Goal: Information Seeking & Learning: Learn about a topic

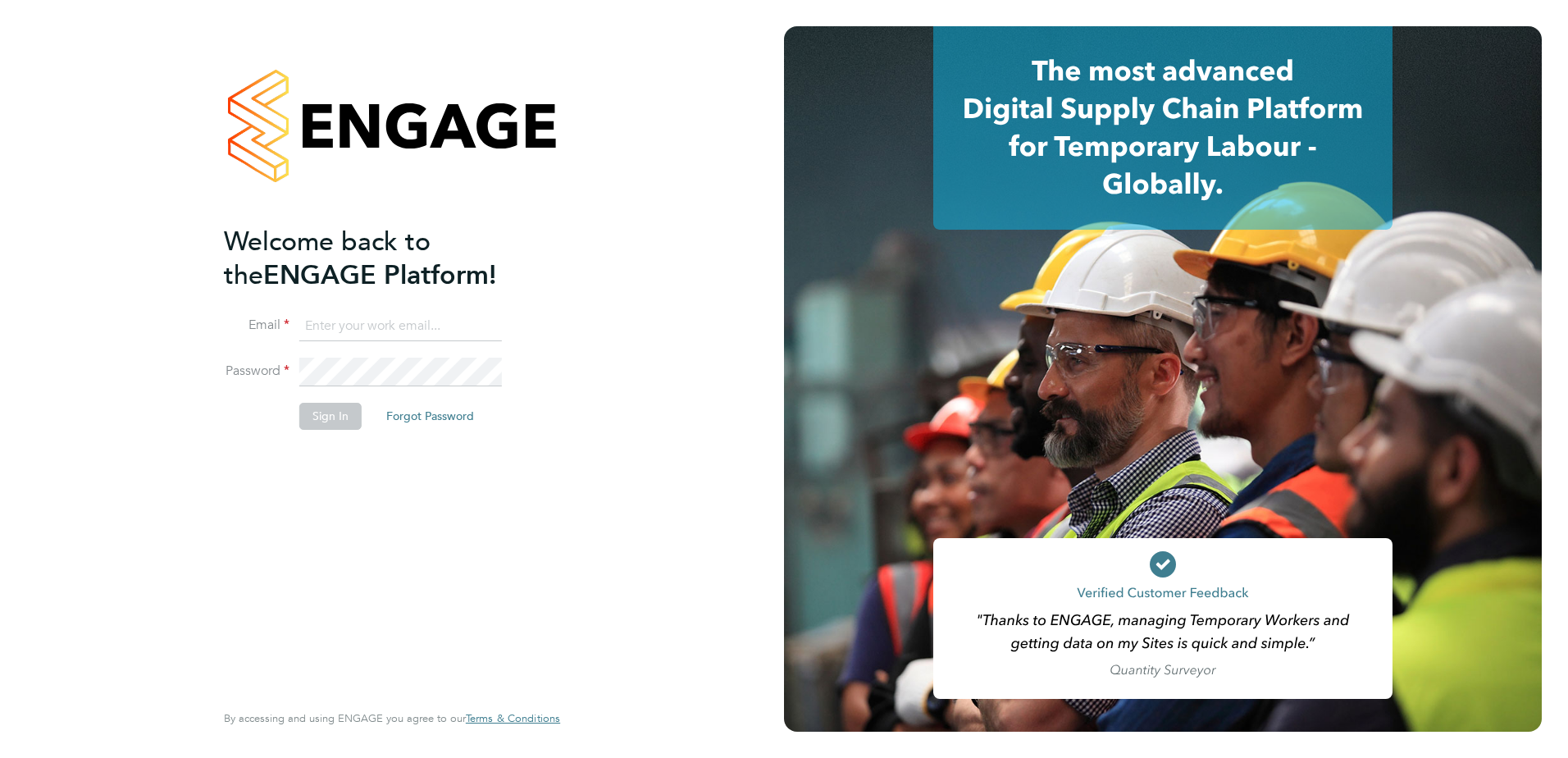
type input "aimee.clark@vistry.co.uk"
click at [340, 410] on button "Sign In" at bounding box center [330, 415] width 62 height 26
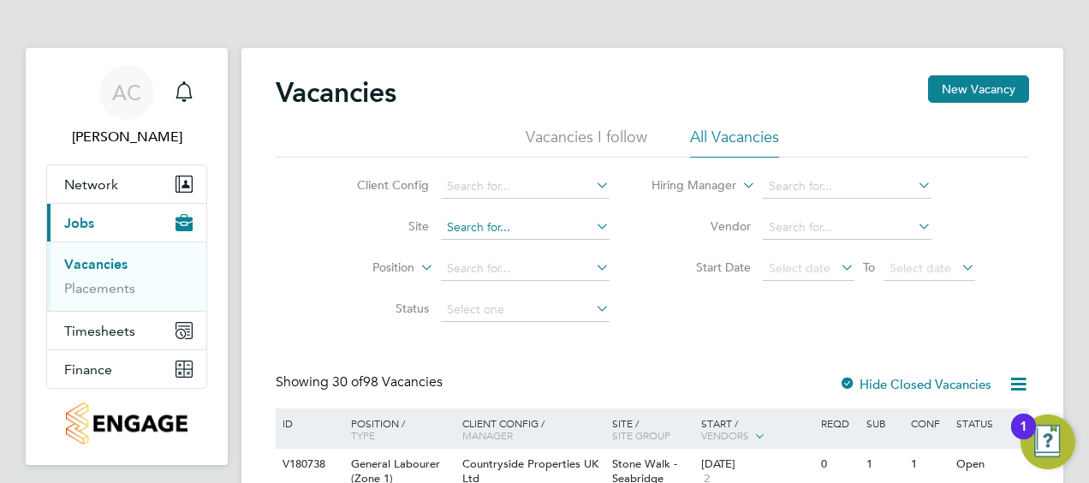
click at [478, 223] on input at bounding box center [525, 228] width 169 height 24
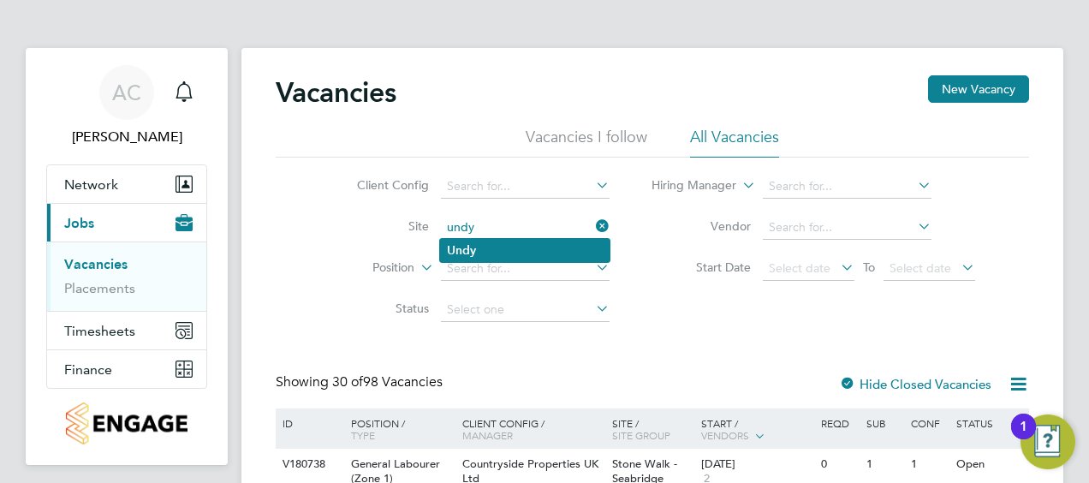
click at [550, 245] on li "Undy" at bounding box center [524, 250] width 169 height 23
type input "Undy"
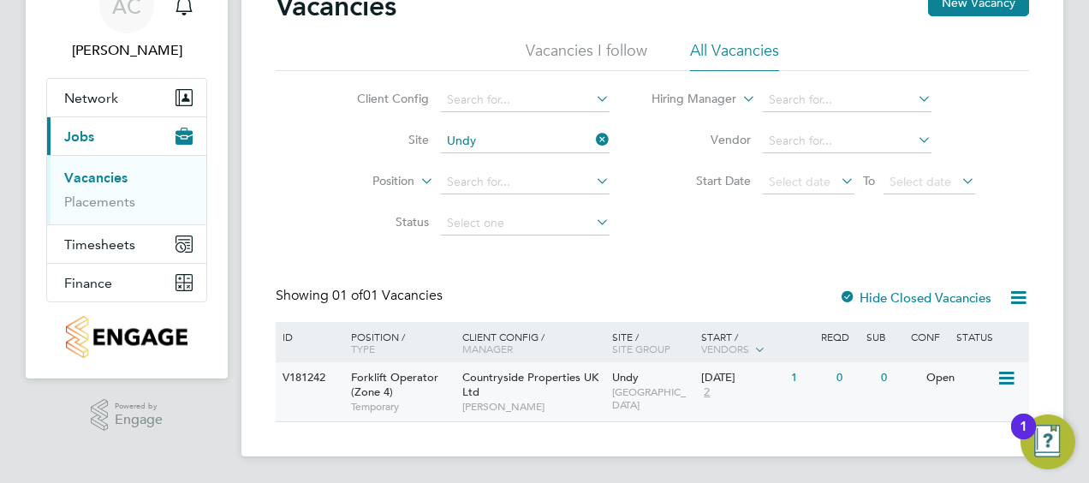
scroll to position [87, 0]
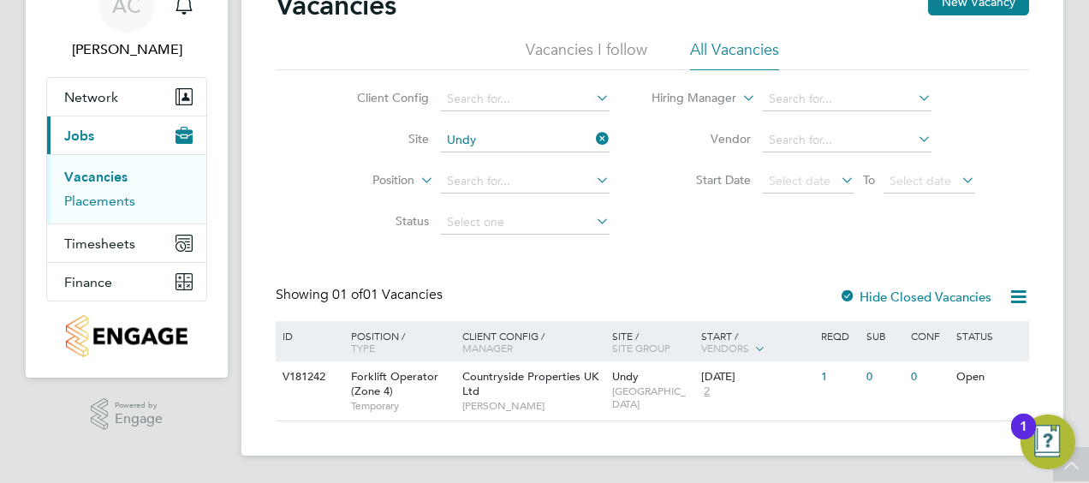
click at [98, 193] on link "Placements" at bounding box center [99, 201] width 71 height 16
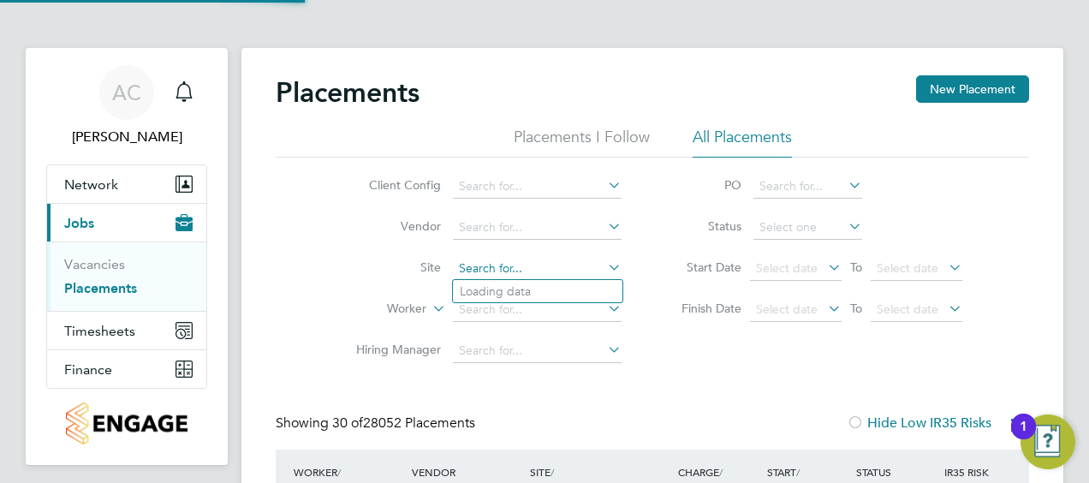
click at [542, 261] on input at bounding box center [537, 269] width 169 height 24
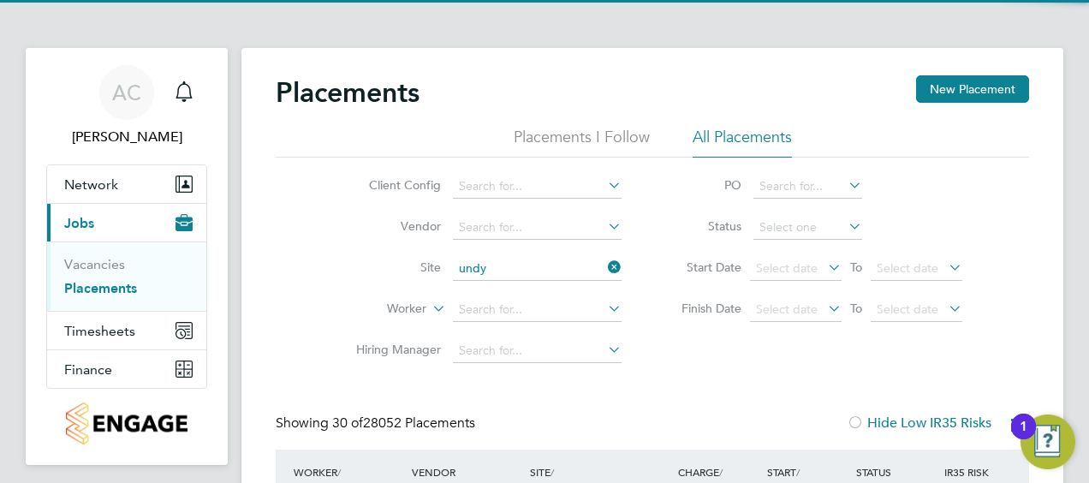
click at [544, 288] on li "Undy" at bounding box center [537, 291] width 169 height 23
type input "Undy"
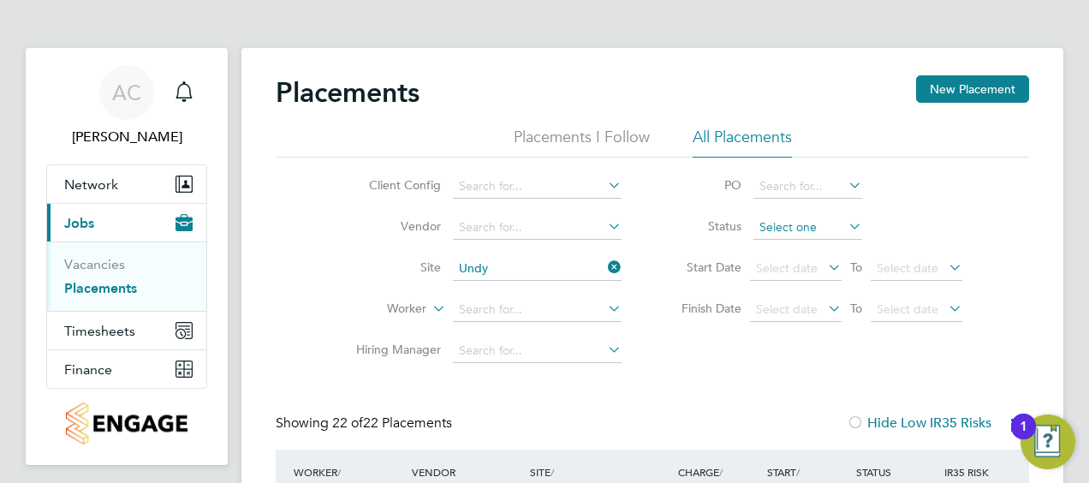
click at [800, 223] on input at bounding box center [807, 228] width 109 height 24
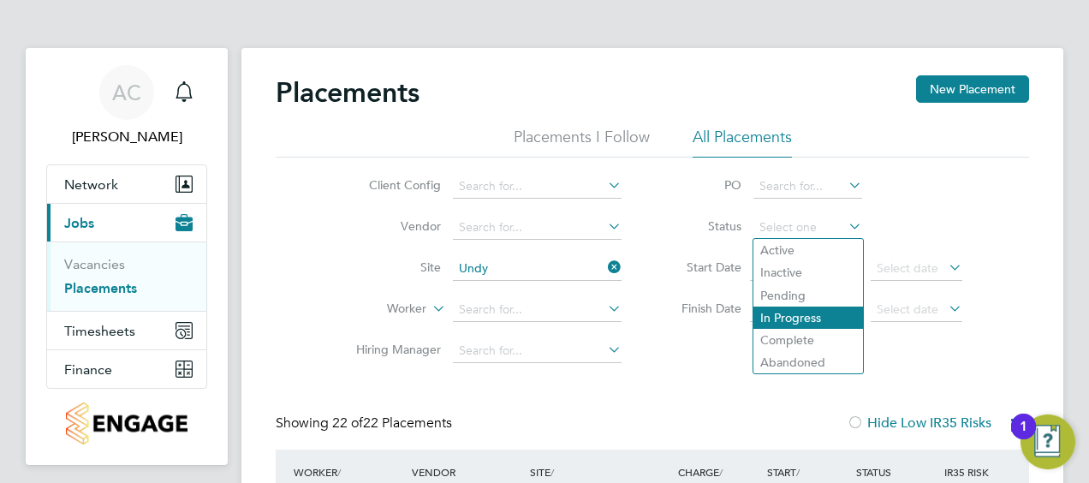
click at [785, 312] on li "In Progress" at bounding box center [808, 317] width 110 height 22
type input "In Progress"
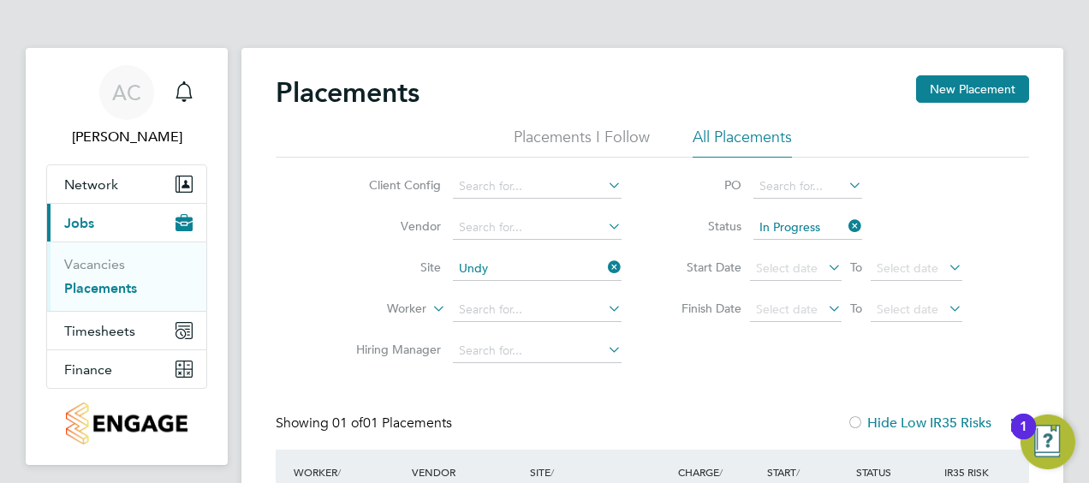
click at [865, 224] on li "Status In Progress" at bounding box center [813, 227] width 341 height 41
click at [845, 225] on icon at bounding box center [845, 226] width 0 height 24
click at [824, 231] on input at bounding box center [807, 228] width 109 height 24
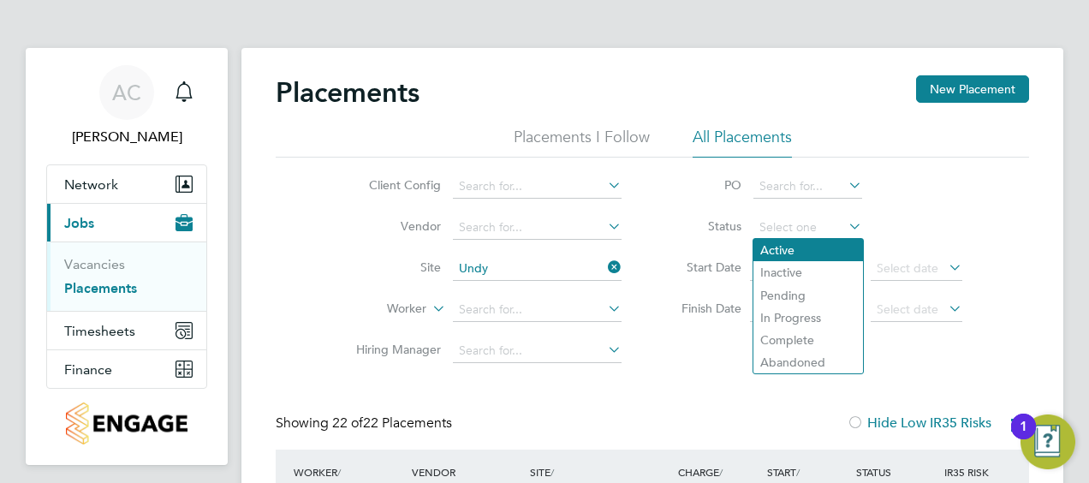
click at [801, 254] on li "Active" at bounding box center [808, 250] width 110 height 22
type input "Active"
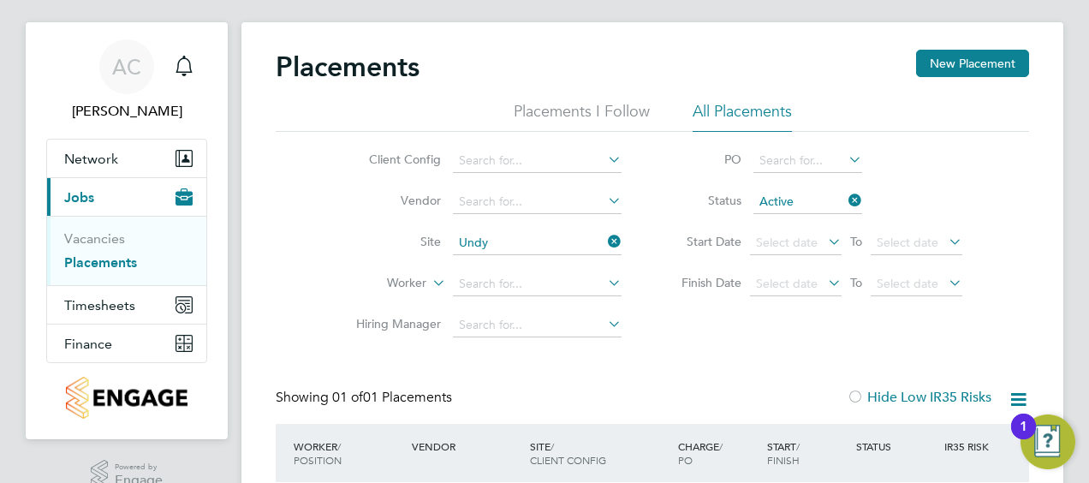
click at [845, 196] on icon at bounding box center [845, 200] width 0 height 24
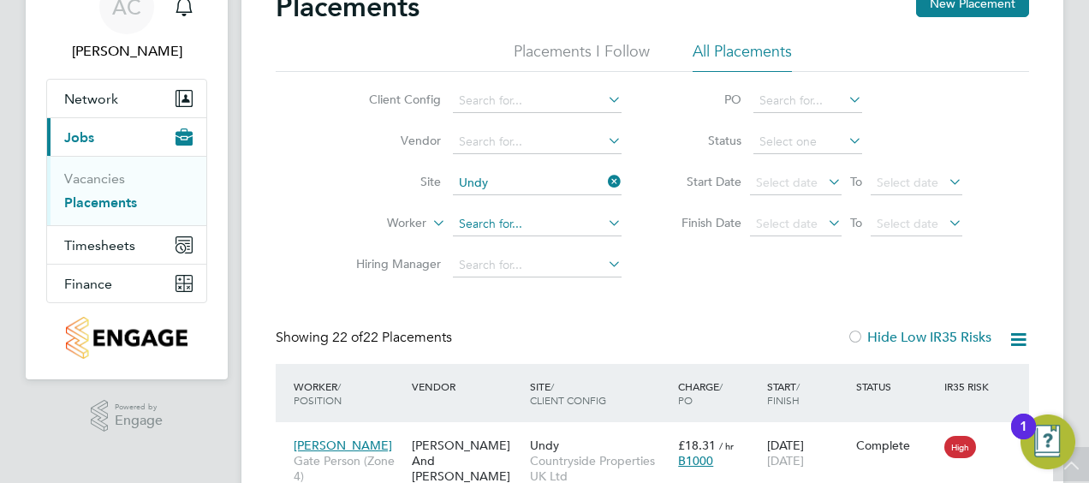
click at [497, 223] on input at bounding box center [537, 224] width 169 height 24
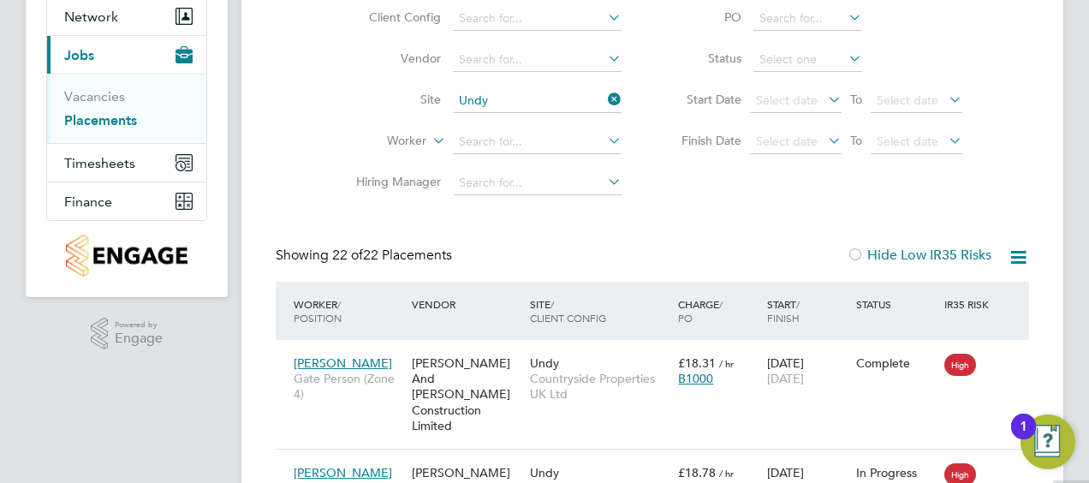
scroll to position [342, 0]
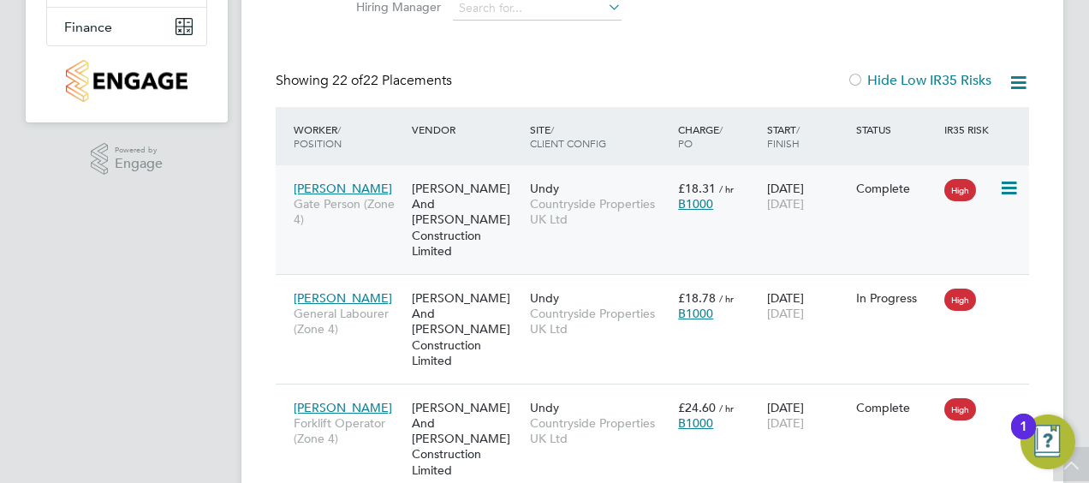
click at [513, 207] on div "O'Neill And Brennan Construction Limited" at bounding box center [466, 219] width 118 height 95
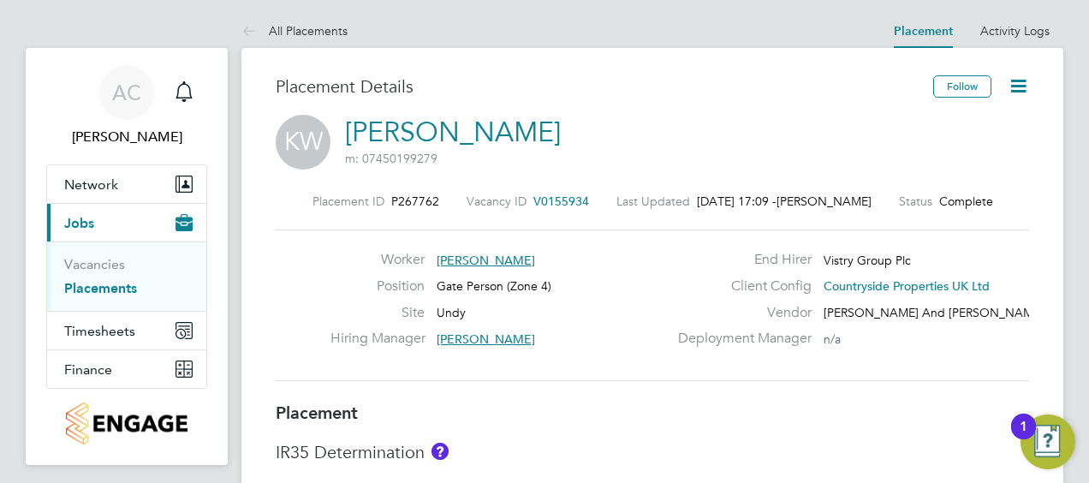
click at [1024, 80] on icon at bounding box center [1018, 85] width 21 height 21
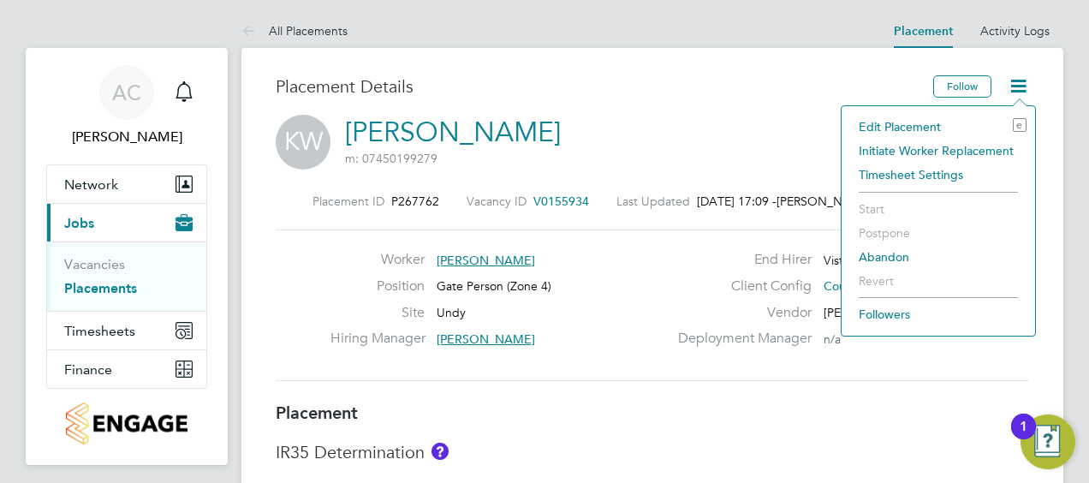
click at [594, 354] on div "Hiring Manager [PERSON_NAME]" at bounding box center [498, 343] width 337 height 27
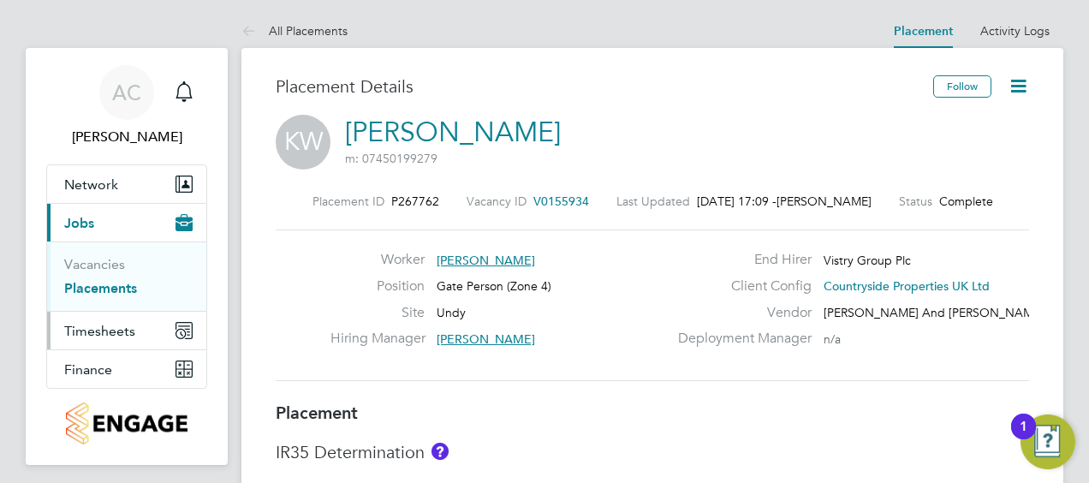
click at [104, 329] on span "Timesheets" at bounding box center [99, 331] width 71 height 16
click at [114, 294] on link "Timesheets" at bounding box center [99, 302] width 71 height 16
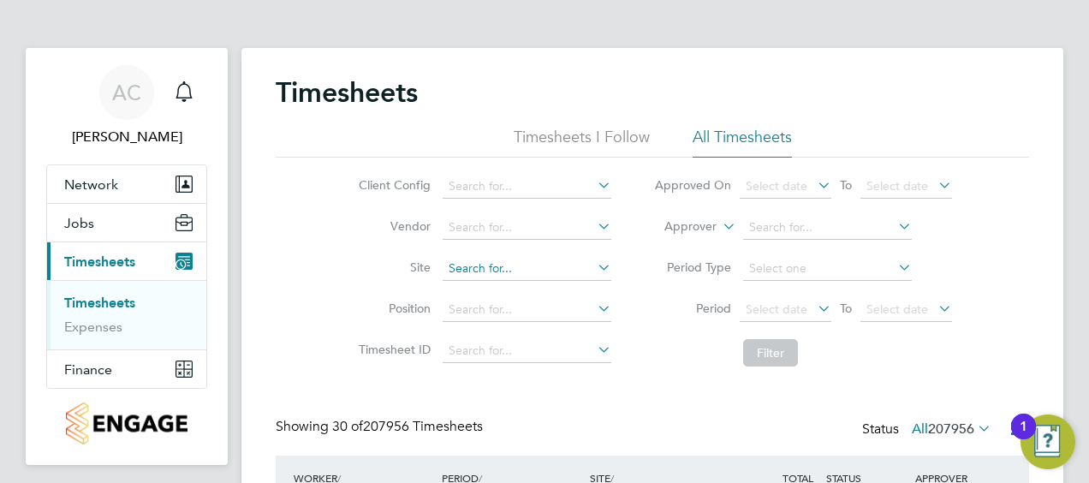
click at [485, 269] on input at bounding box center [527, 269] width 169 height 24
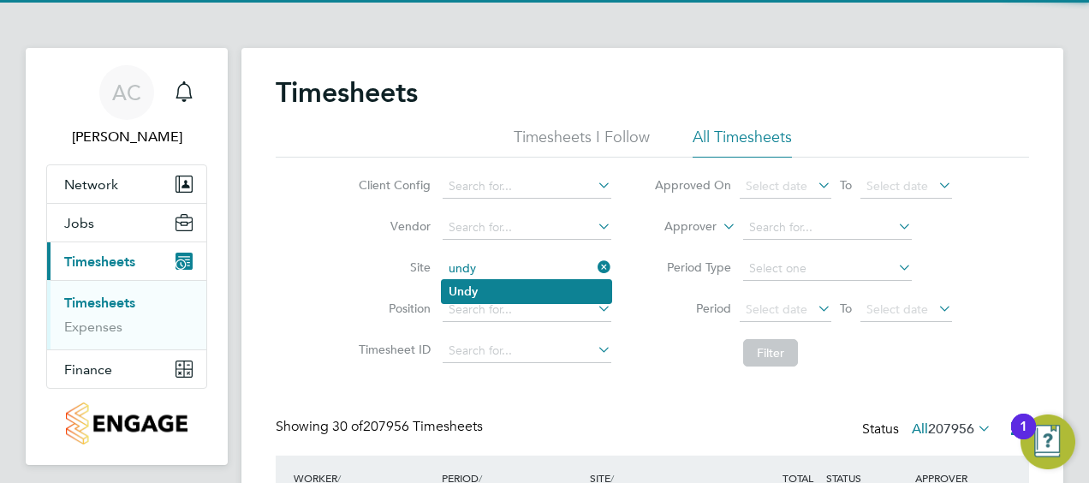
click at [501, 291] on li "Undy" at bounding box center [526, 291] width 169 height 23
type input "Undy"
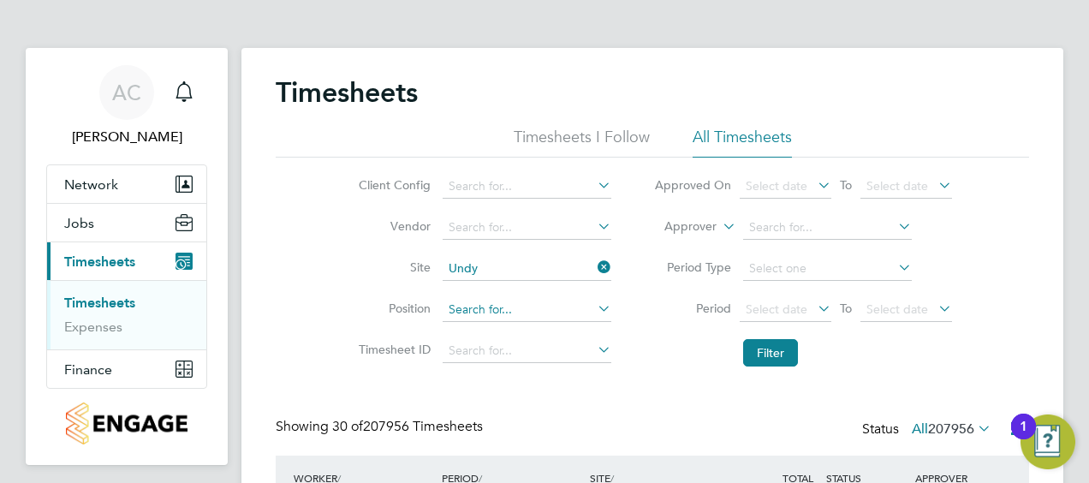
click at [479, 309] on input at bounding box center [527, 310] width 169 height 24
type input "g"
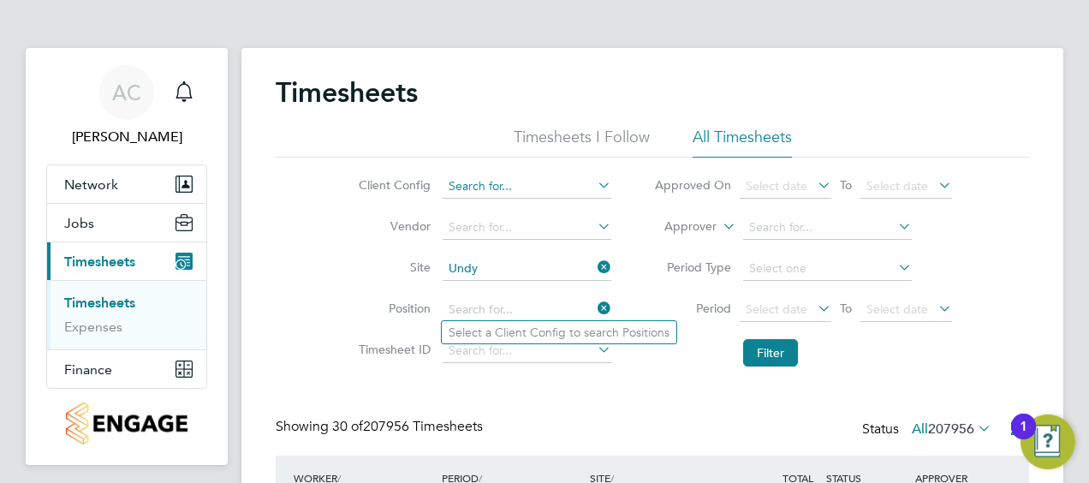
click at [493, 188] on input at bounding box center [527, 187] width 169 height 24
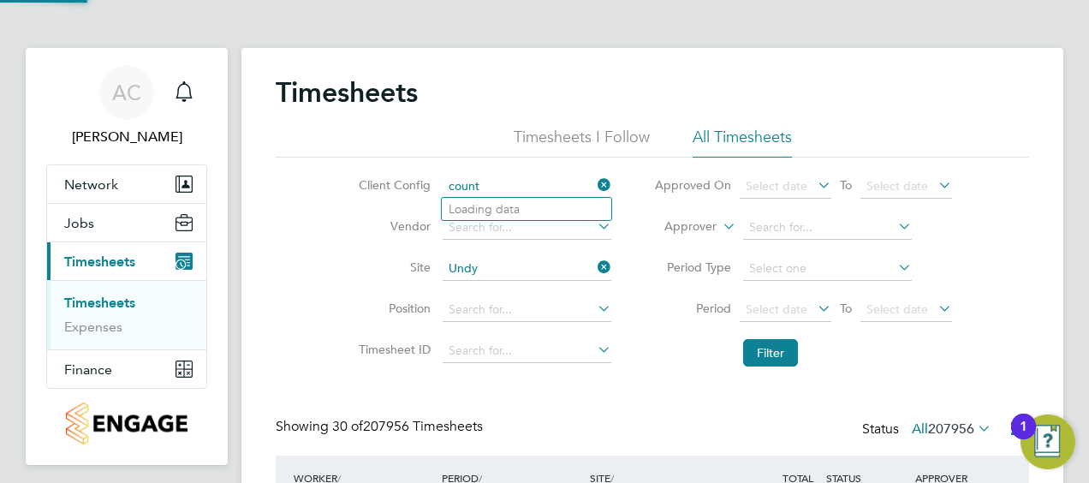
type input "countr"
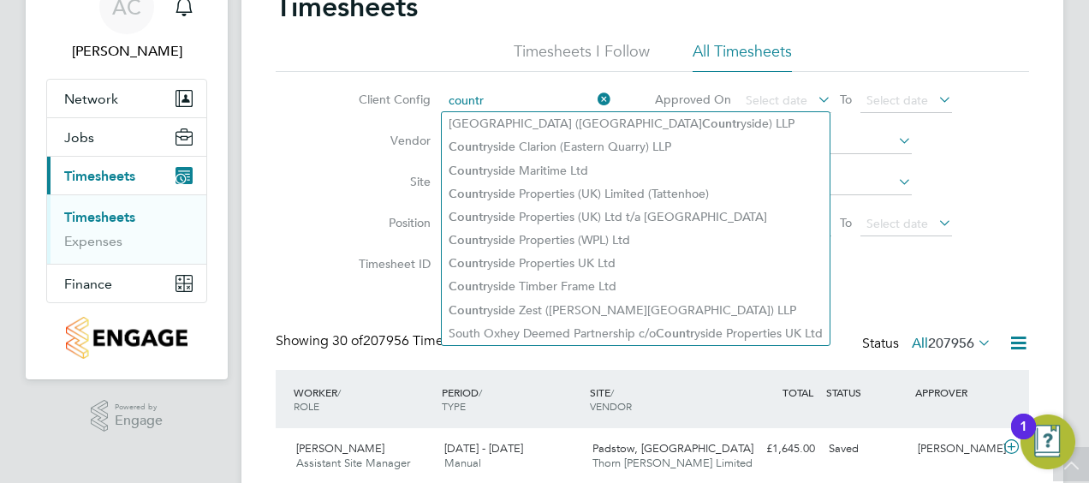
drag, startPoint x: 459, startPoint y: 99, endPoint x: 447, endPoint y: 98, distance: 12.0
click at [449, 98] on input "countr" at bounding box center [527, 101] width 169 height 24
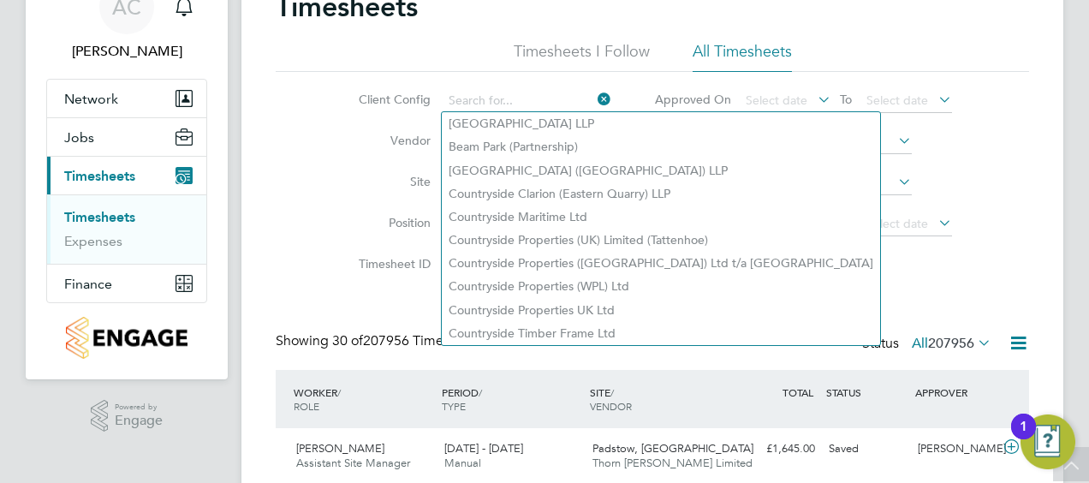
click at [315, 235] on div "Client Config Vendor Site Undy Position Timesheet ID Approved On Select date To…" at bounding box center [652, 180] width 753 height 217
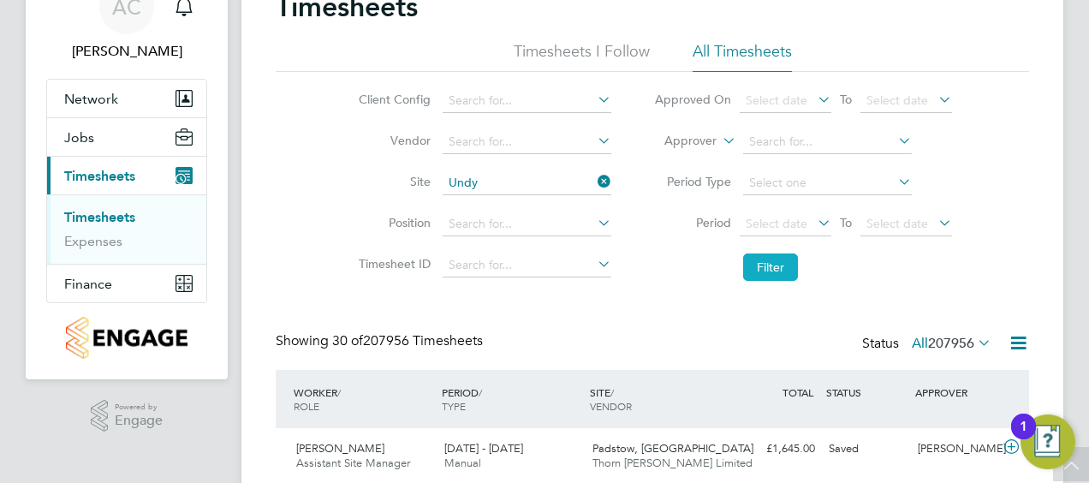
click at [772, 272] on button "Filter" at bounding box center [770, 266] width 55 height 27
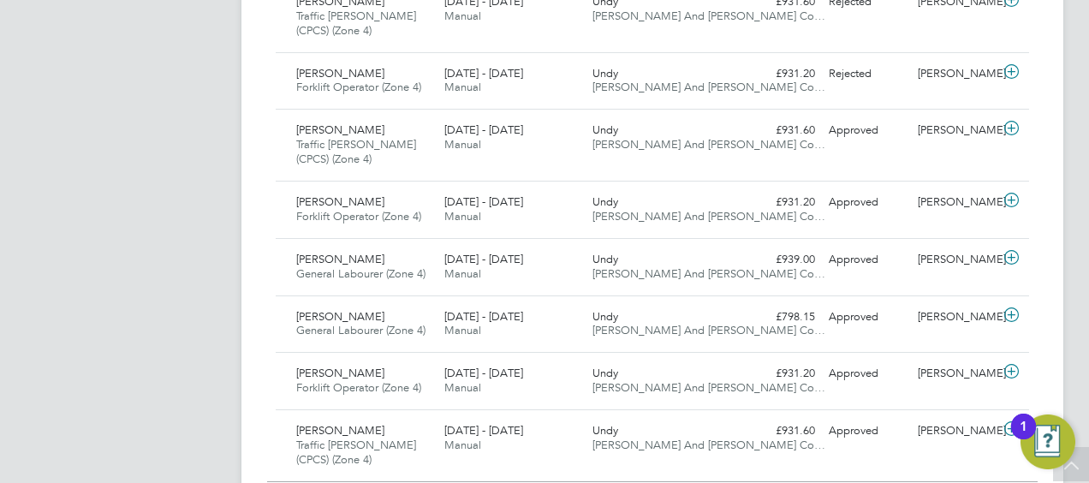
scroll to position [1965, 0]
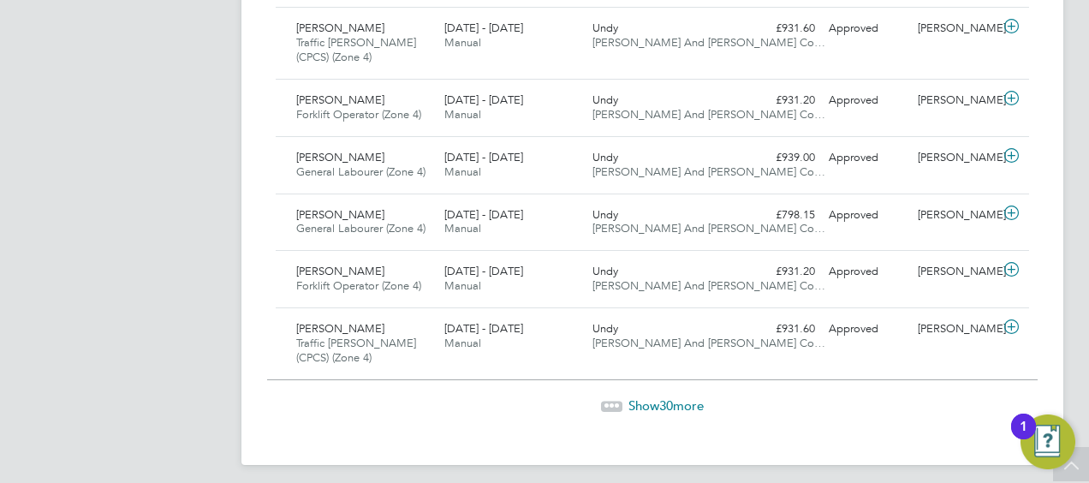
click at [682, 399] on span "Show 30 more" at bounding box center [665, 405] width 75 height 16
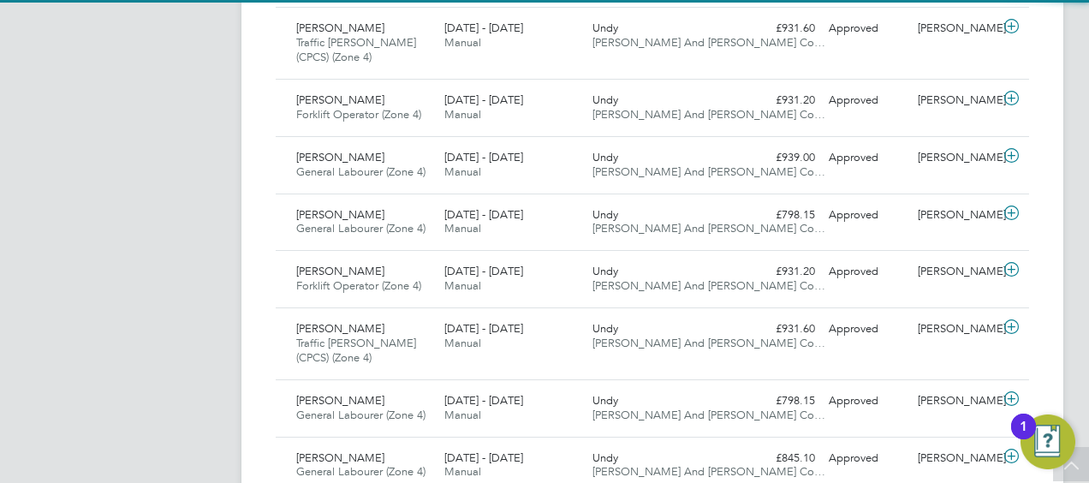
scroll to position [43, 148]
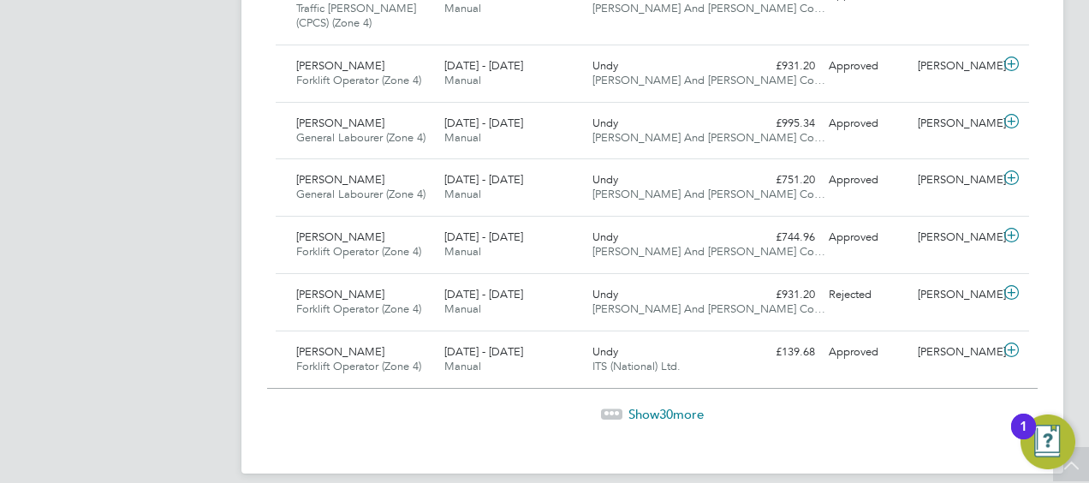
click at [685, 406] on span "Show 30 more" at bounding box center [665, 414] width 75 height 16
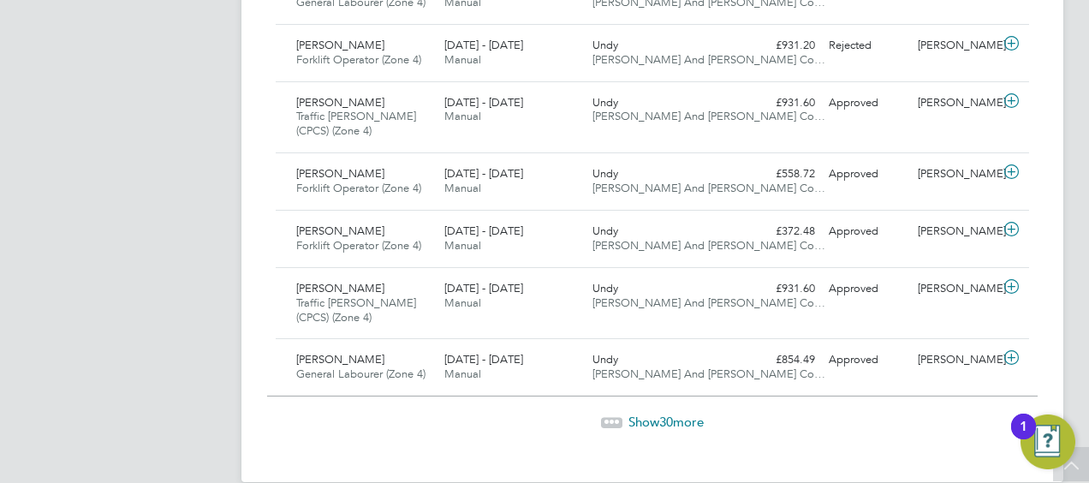
click at [688, 413] on span "Show 30 more" at bounding box center [665, 421] width 75 height 16
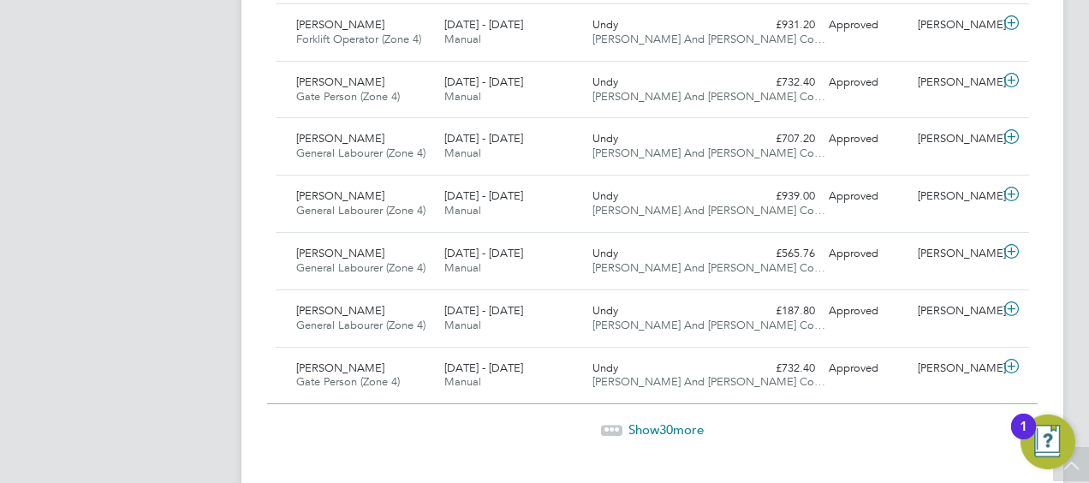
click at [691, 421] on span "Show 30 more" at bounding box center [665, 429] width 75 height 16
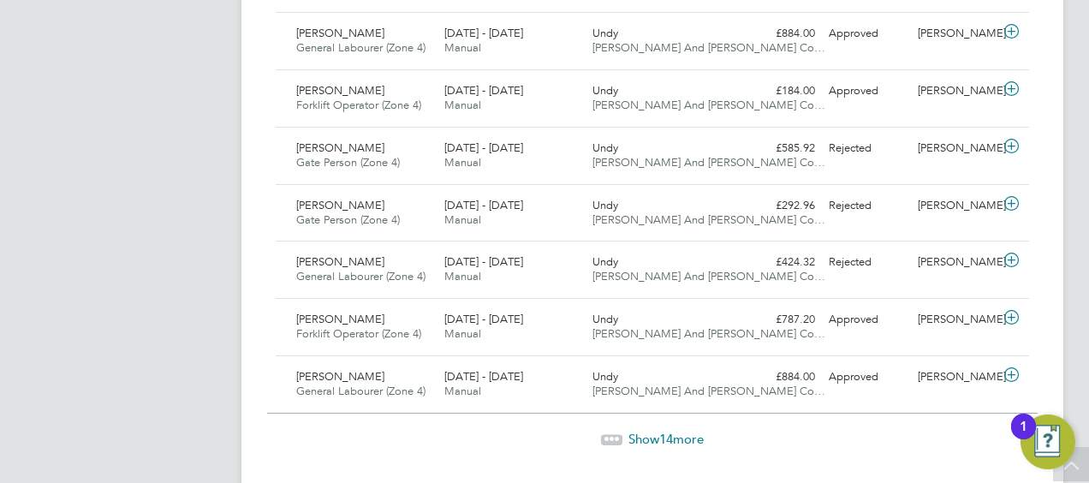
click at [693, 431] on div "Show 14 more" at bounding box center [652, 439] width 770 height 17
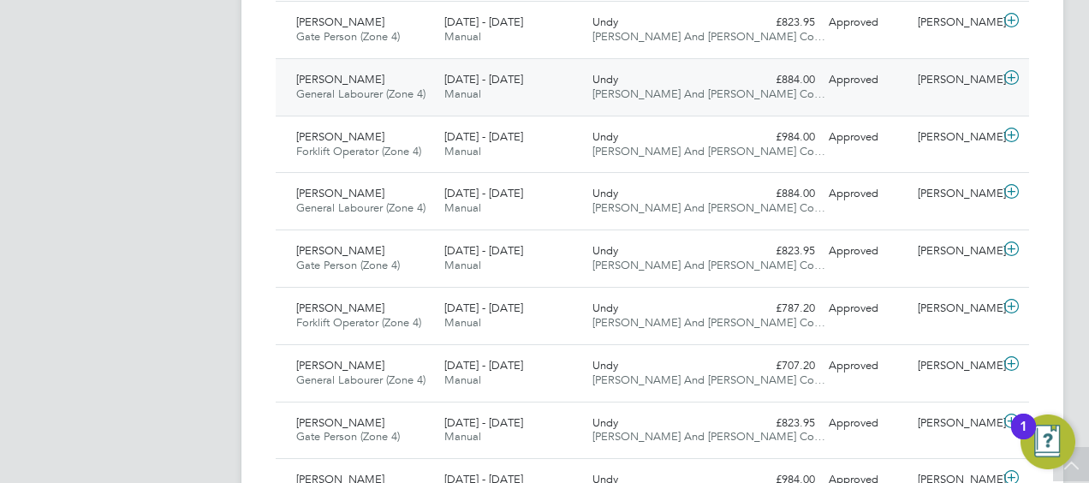
scroll to position [9769, 0]
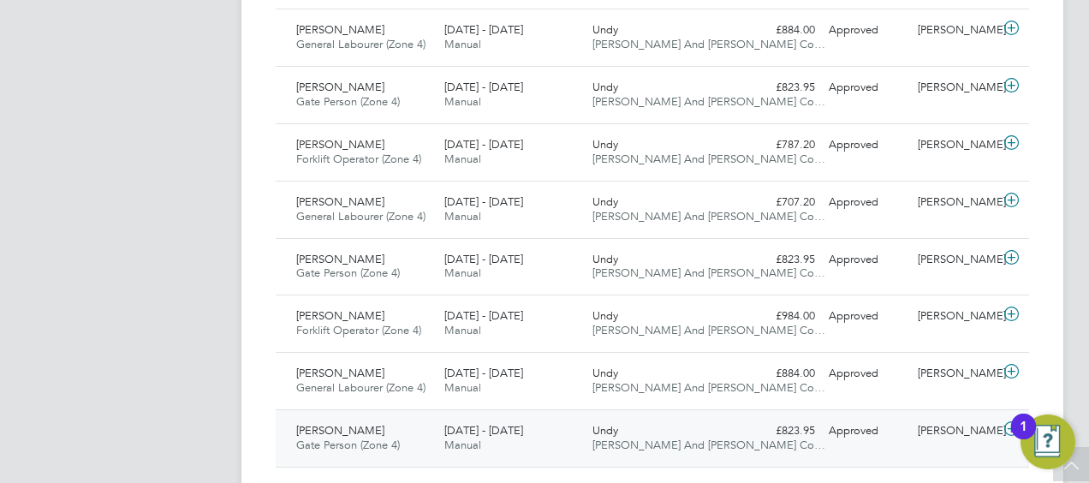
click at [384, 437] on span "Gate Person (Zone 4)" at bounding box center [348, 444] width 104 height 15
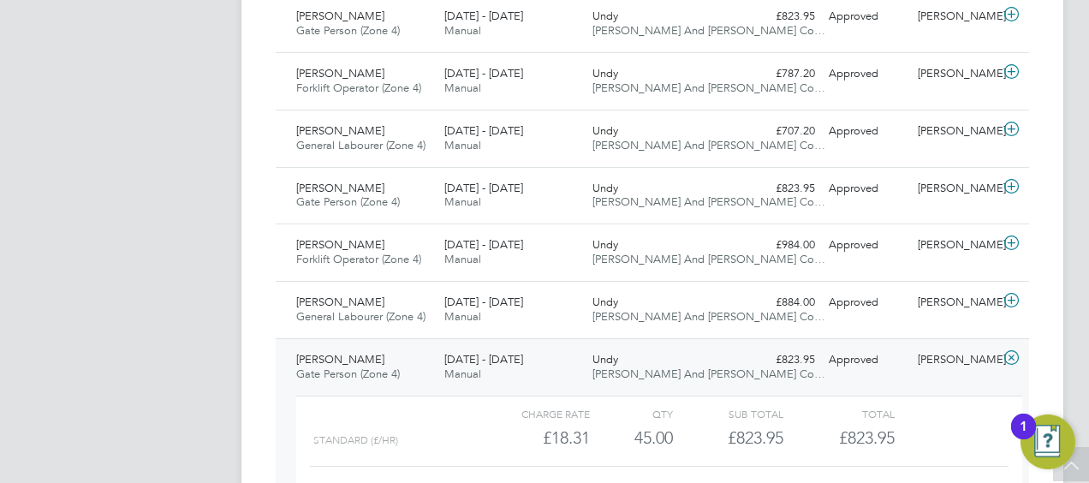
scroll to position [9927, 0]
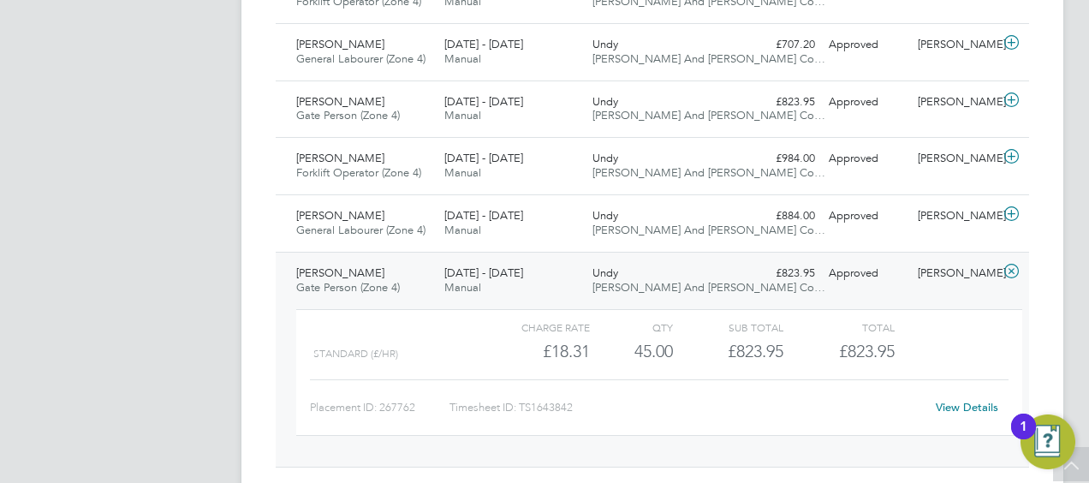
click at [964, 400] on link "View Details" at bounding box center [967, 407] width 62 height 15
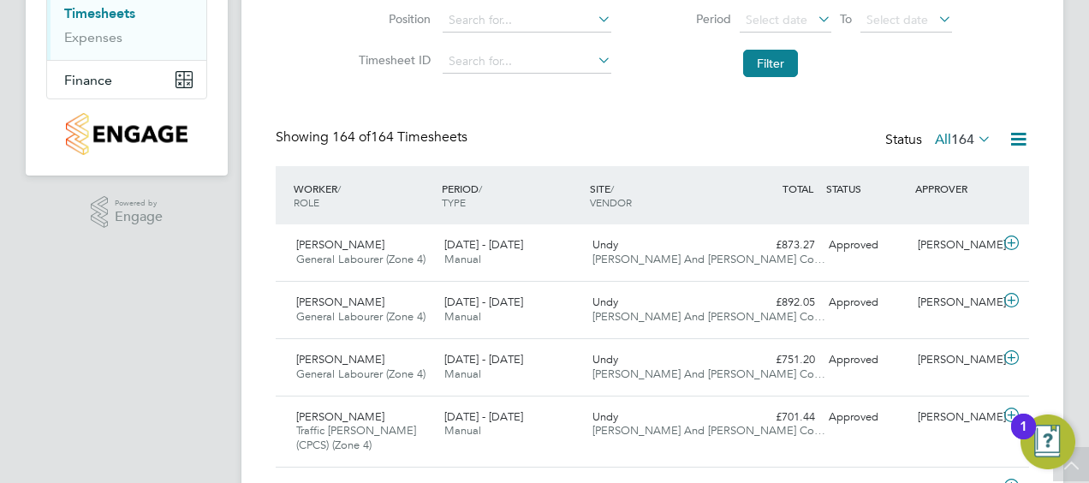
scroll to position [0, 0]
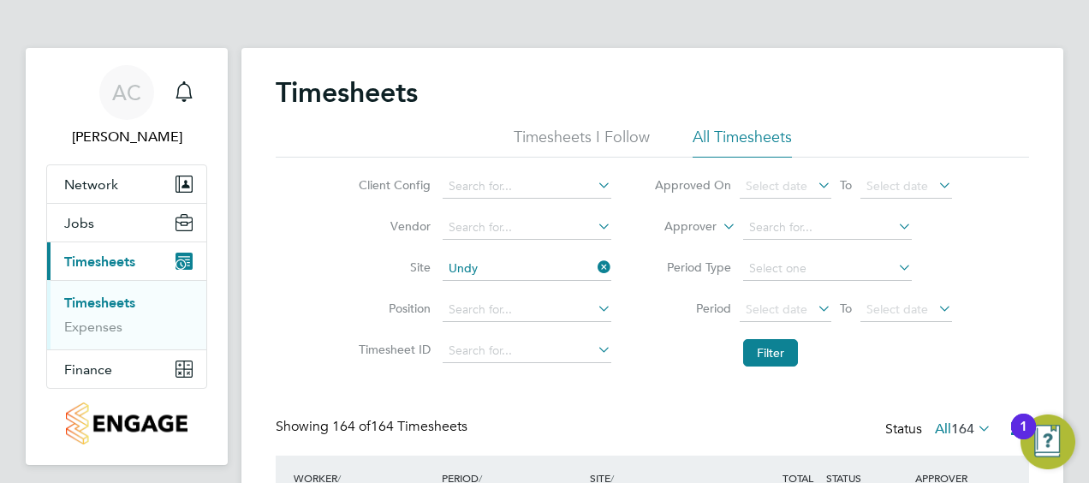
click at [579, 264] on input "Undy" at bounding box center [527, 269] width 169 height 24
drag, startPoint x: 496, startPoint y: 265, endPoint x: 449, endPoint y: 247, distance: 49.3
click at [450, 248] on li "Site one lockle" at bounding box center [482, 268] width 300 height 41
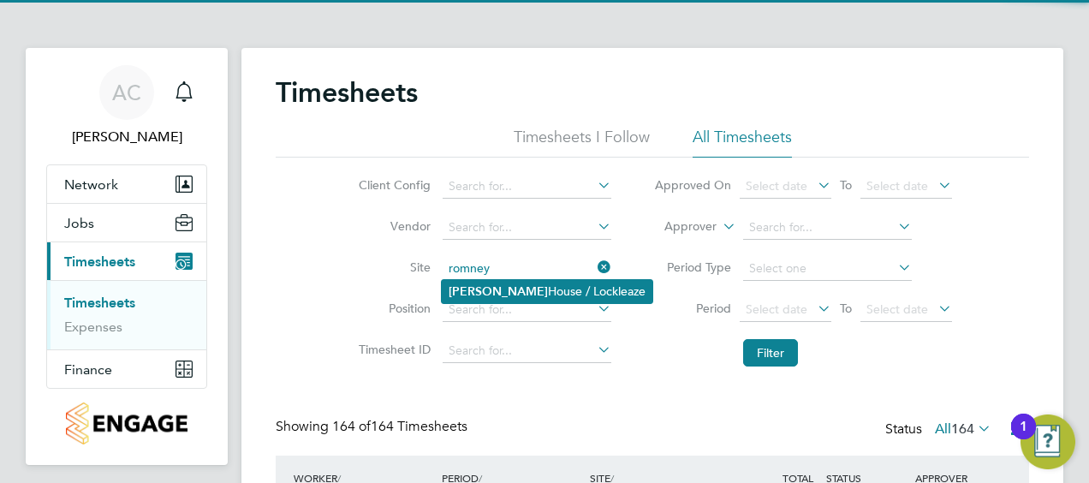
click at [519, 295] on li "Romney House / [GEOGRAPHIC_DATA]" at bounding box center [547, 291] width 211 height 23
type input "Romney House / [GEOGRAPHIC_DATA]"
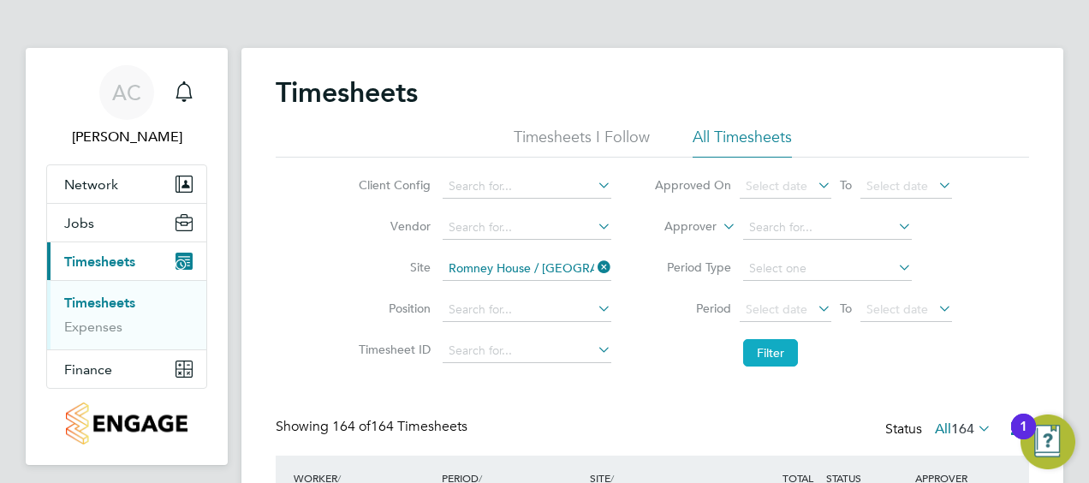
click at [769, 342] on button "Filter" at bounding box center [770, 352] width 55 height 27
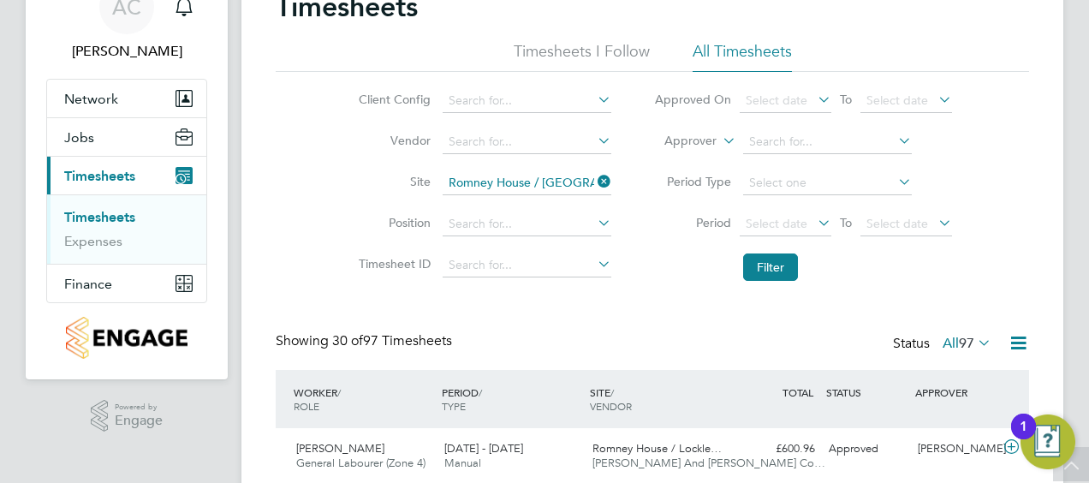
click at [946, 344] on label "All 97" at bounding box center [967, 343] width 49 height 17
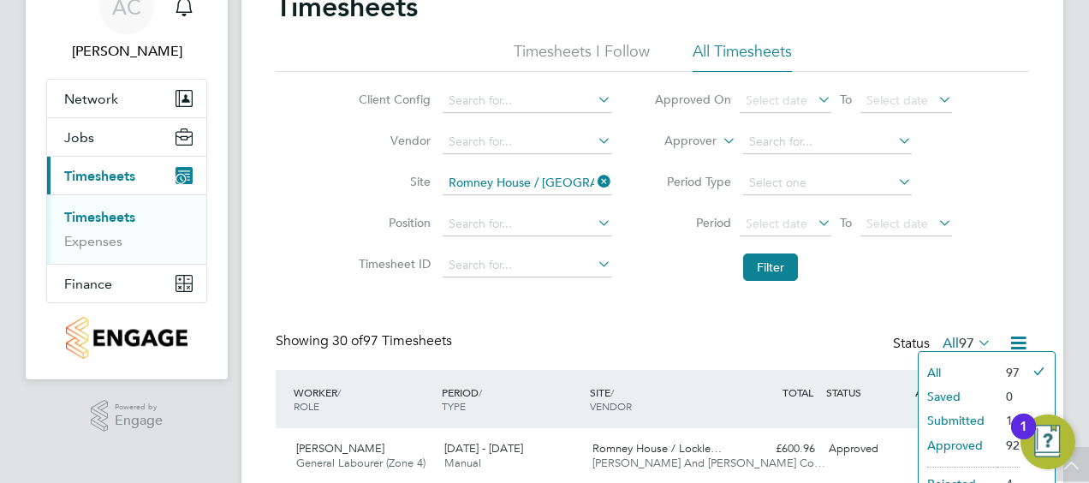
click at [944, 370] on li "All" at bounding box center [958, 372] width 79 height 24
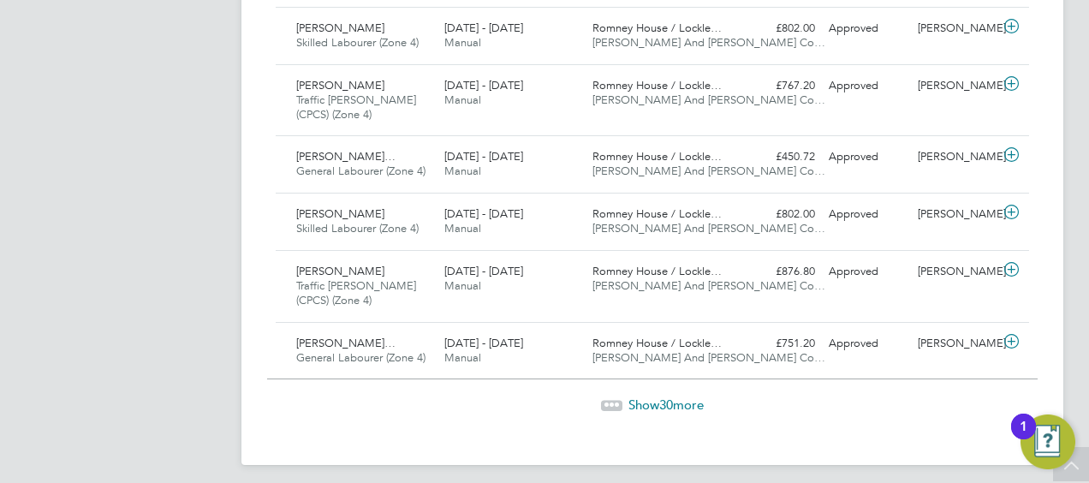
click at [674, 396] on span "Show 30 more" at bounding box center [665, 404] width 75 height 16
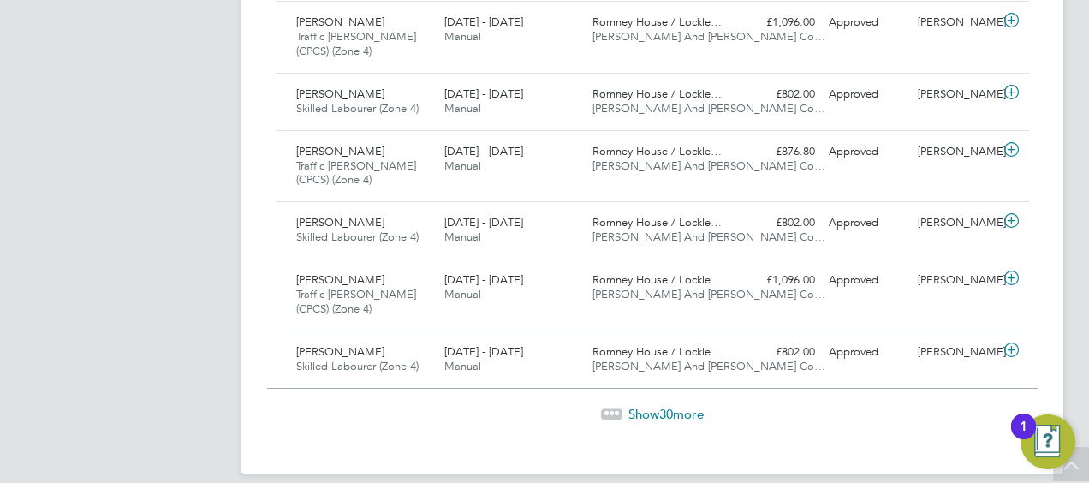
click at [681, 386] on div "Show 30 more" at bounding box center [652, 402] width 770 height 42
click at [686, 406] on span "Show 30 more" at bounding box center [665, 414] width 75 height 16
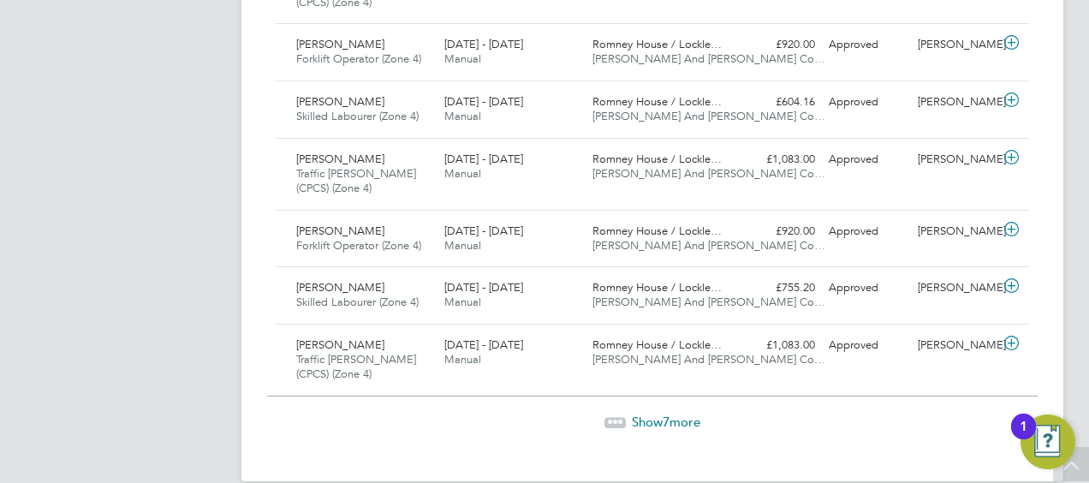
click at [702, 389] on div "Show 7 more" at bounding box center [652, 410] width 770 height 42
click at [696, 413] on span "Show 7 more" at bounding box center [666, 421] width 68 height 16
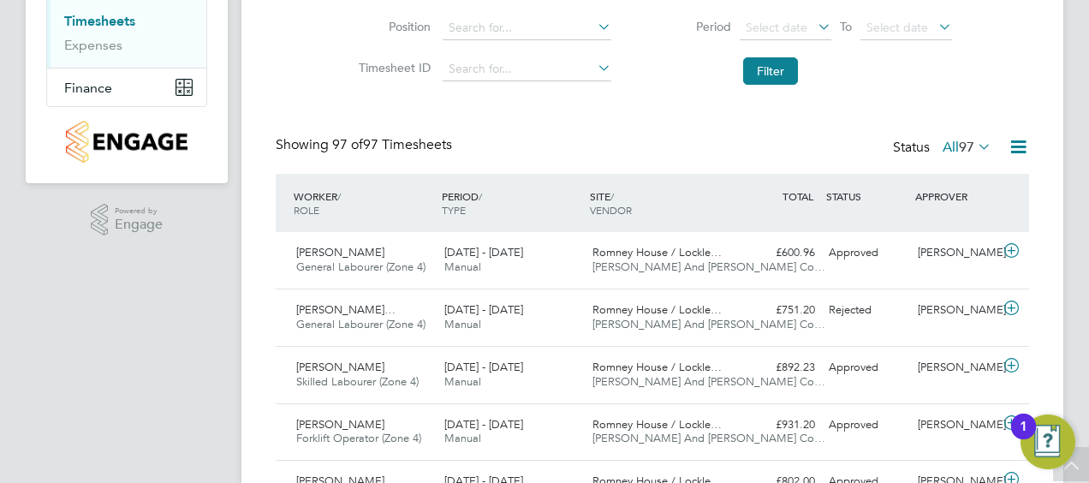
scroll to position [0, 0]
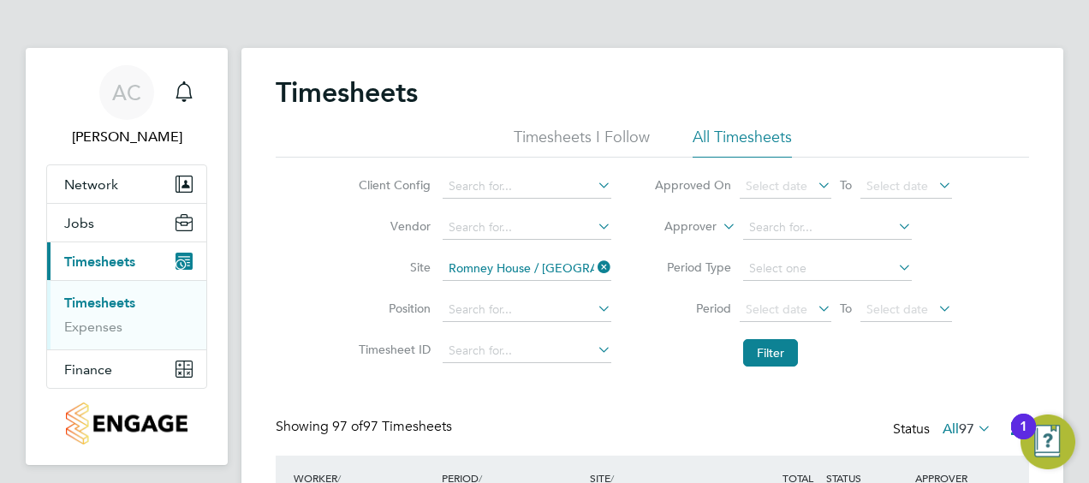
click at [594, 263] on icon at bounding box center [594, 267] width 0 height 24
click at [544, 266] on input at bounding box center [527, 269] width 169 height 24
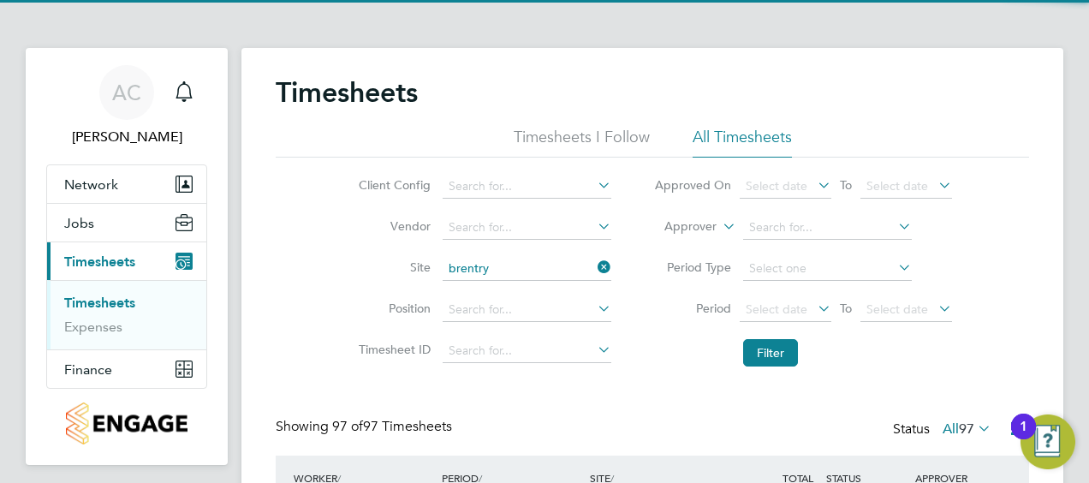
click at [534, 286] on li "Brentry" at bounding box center [526, 291] width 169 height 23
type input "Brentry"
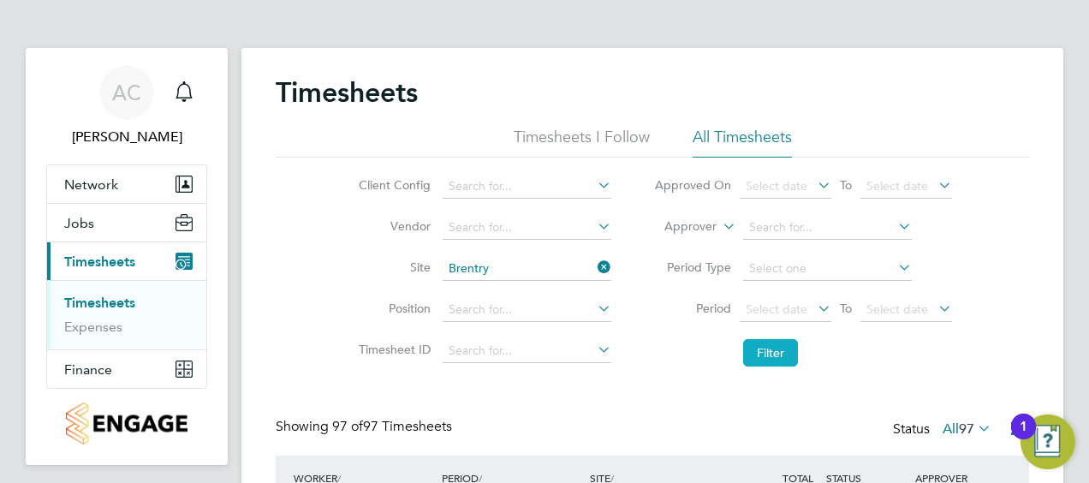
click at [782, 354] on button "Filter" at bounding box center [770, 352] width 55 height 27
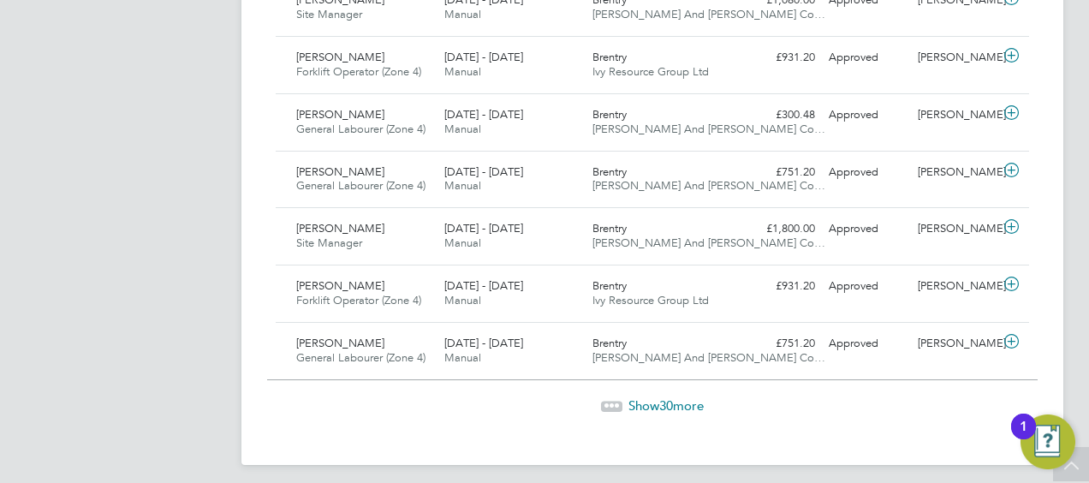
click at [690, 397] on span "Show 30 more" at bounding box center [665, 405] width 75 height 16
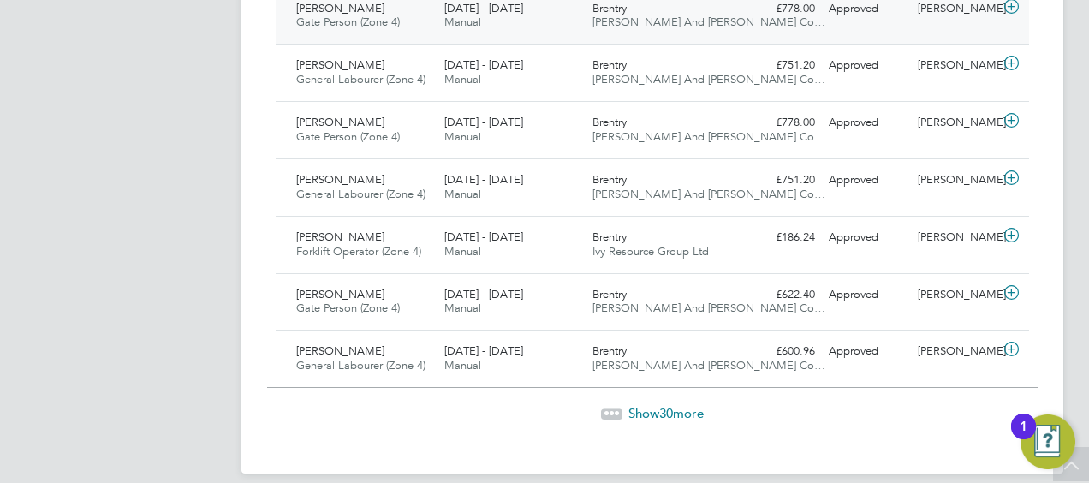
click at [693, 405] on span "Show 30 more" at bounding box center [665, 413] width 75 height 16
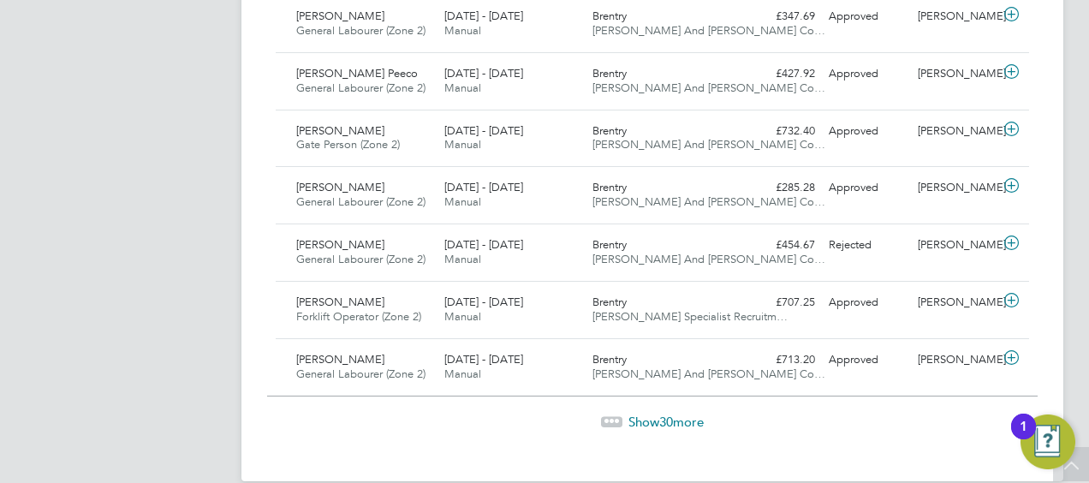
click at [704, 413] on div "Show 30 more" at bounding box center [652, 421] width 770 height 17
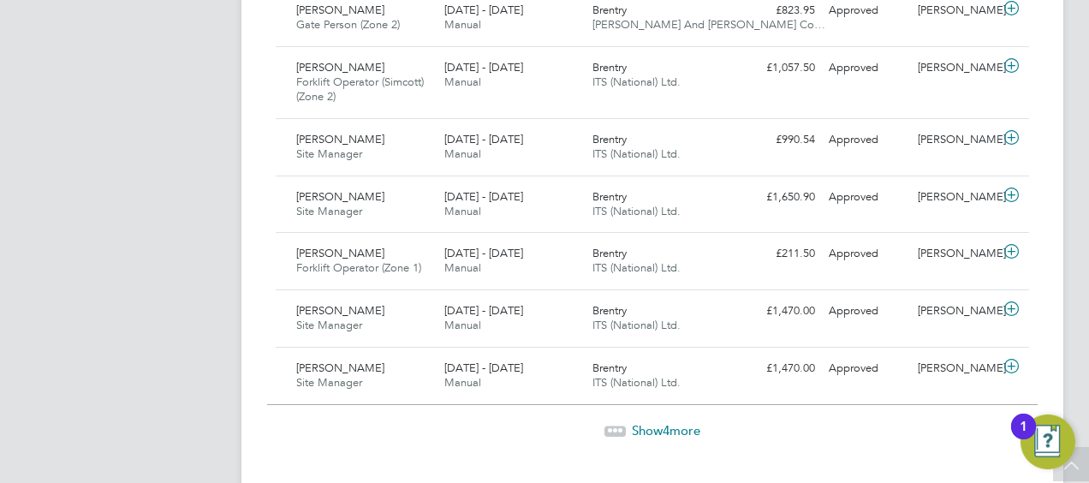
click at [703, 422] on div "Show 4 more" at bounding box center [652, 430] width 770 height 17
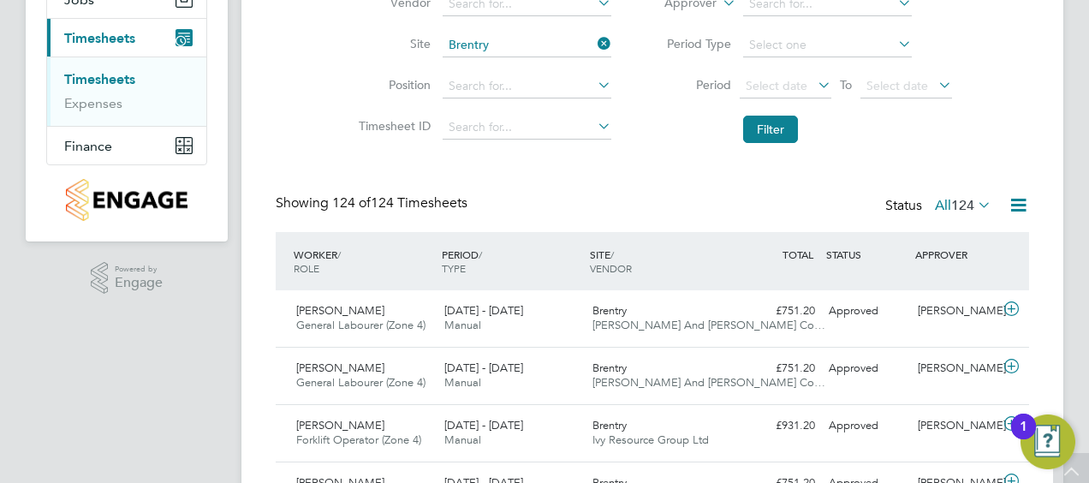
scroll to position [0, 0]
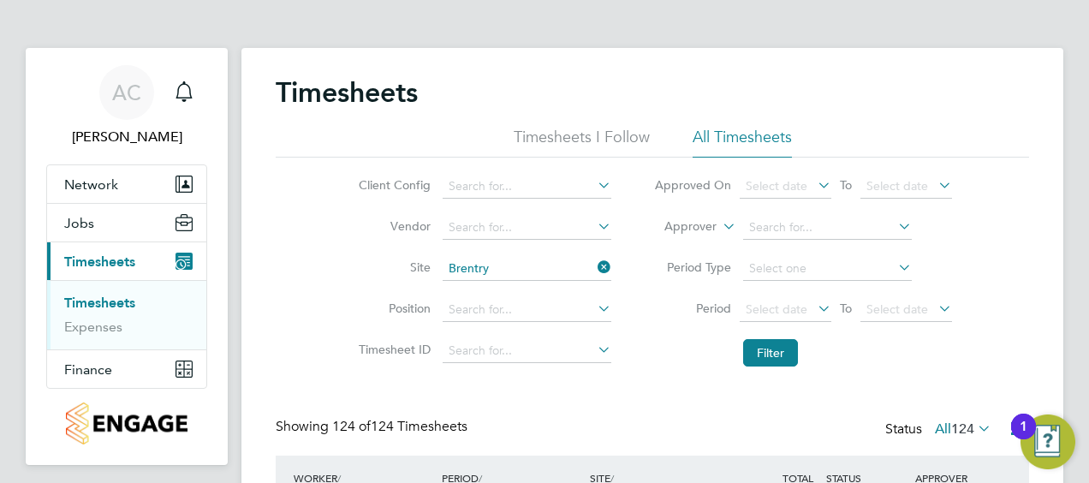
click at [594, 271] on icon at bounding box center [594, 267] width 0 height 24
click at [516, 275] on input at bounding box center [527, 269] width 169 height 24
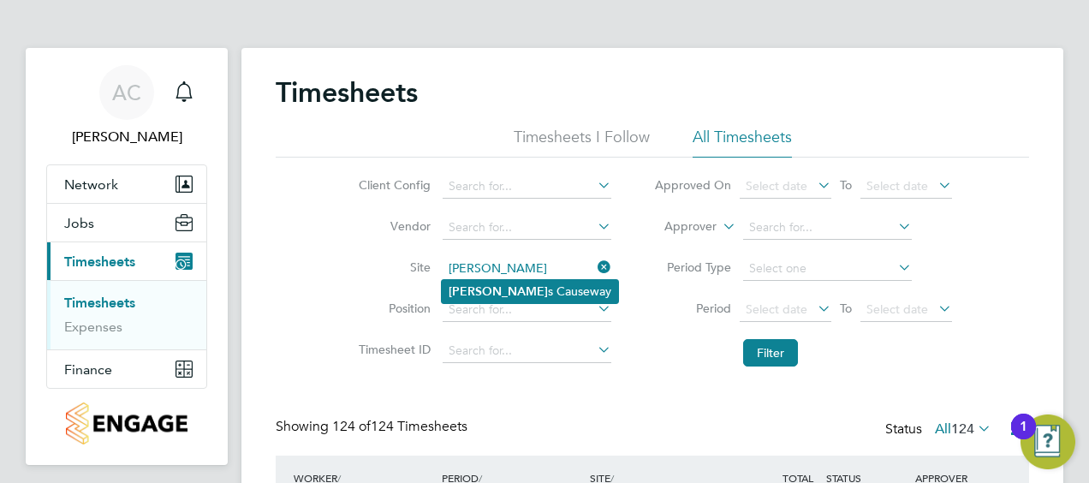
click at [526, 297] on li "[PERSON_NAME] s Causeway" at bounding box center [530, 291] width 176 height 23
type input "[PERSON_NAME] Causeway"
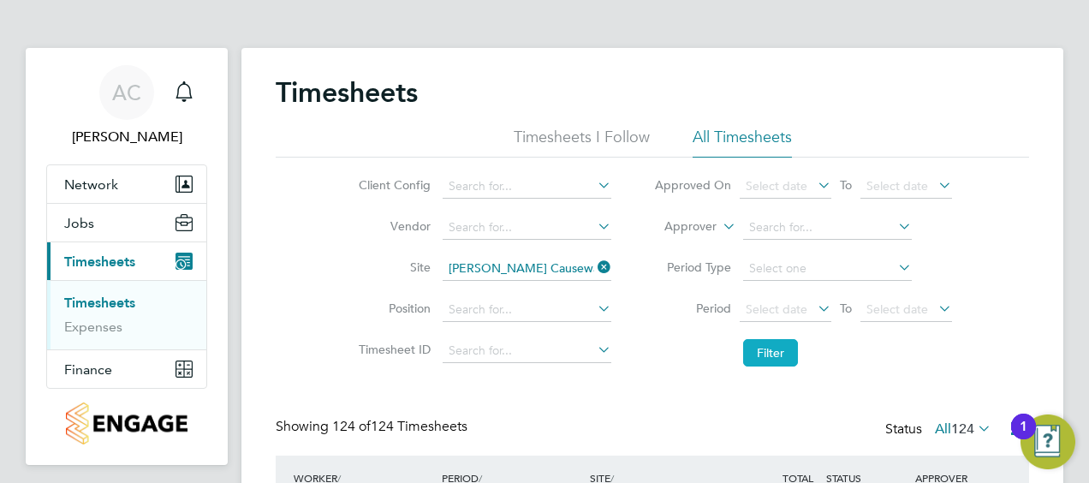
click at [760, 363] on button "Filter" at bounding box center [770, 352] width 55 height 27
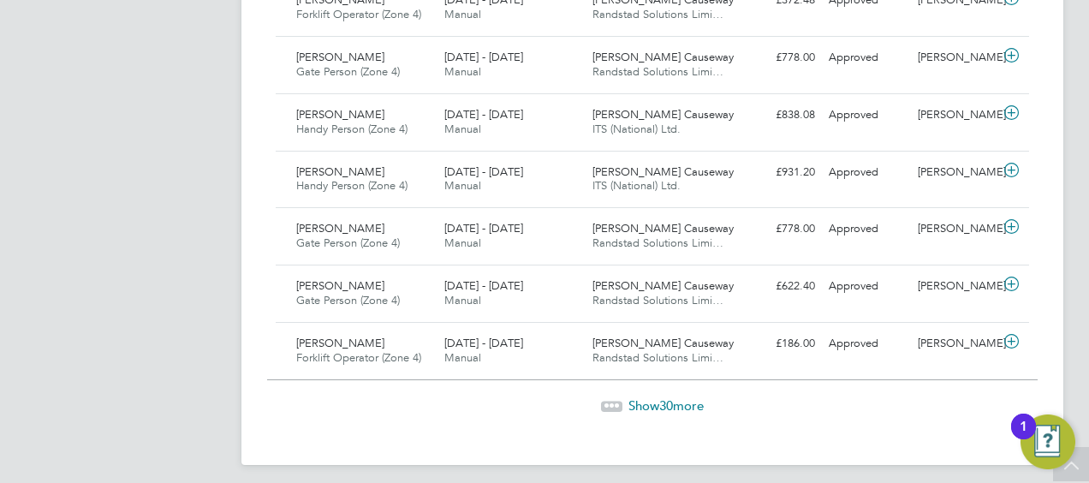
click at [657, 397] on span "Show 30 more" at bounding box center [665, 405] width 75 height 16
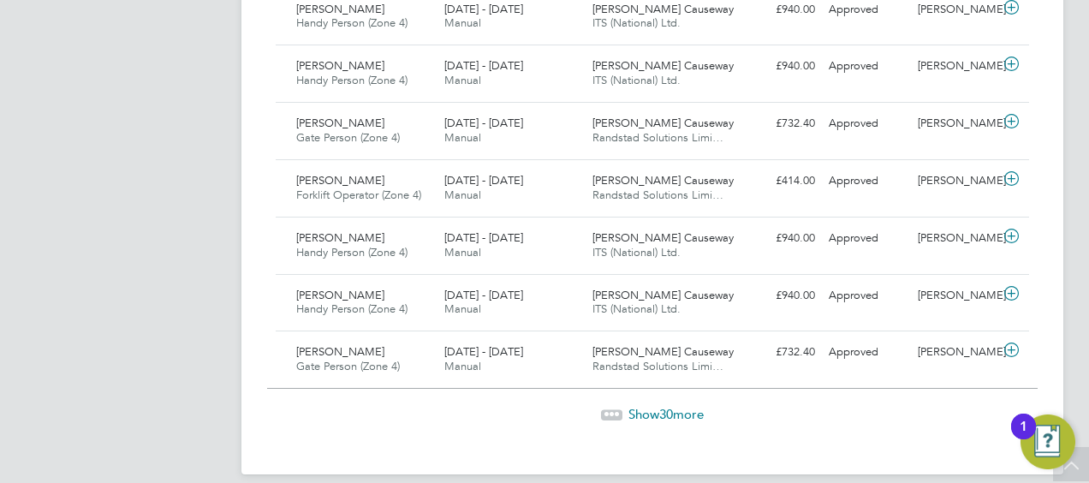
click at [666, 406] on span "30" at bounding box center [666, 414] width 14 height 16
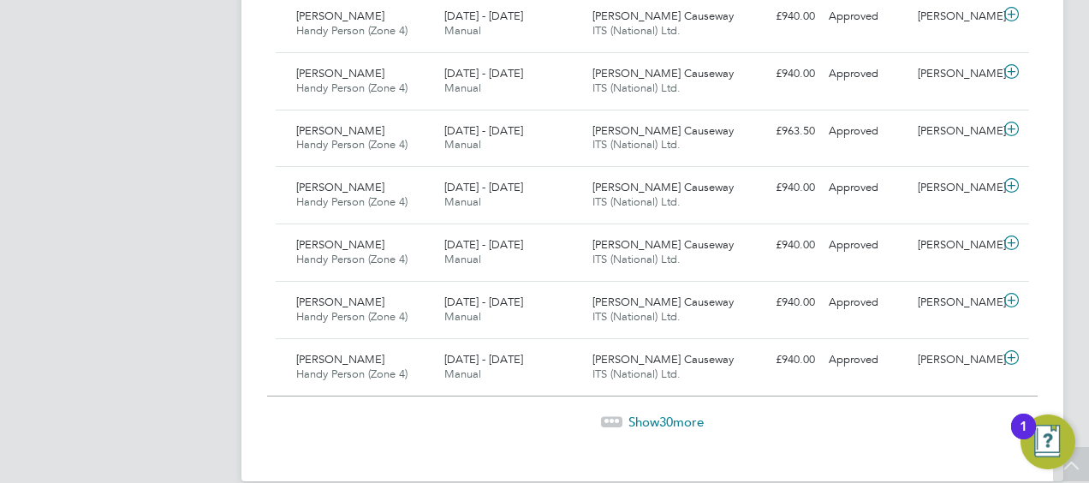
click at [682, 413] on span "Show 30 more" at bounding box center [665, 421] width 75 height 16
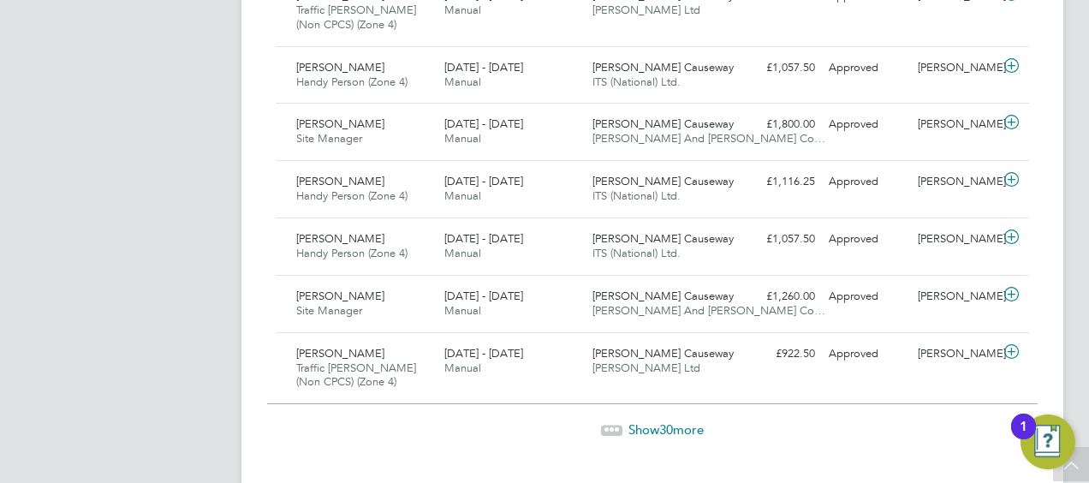
click at [668, 421] on span "30" at bounding box center [666, 429] width 14 height 16
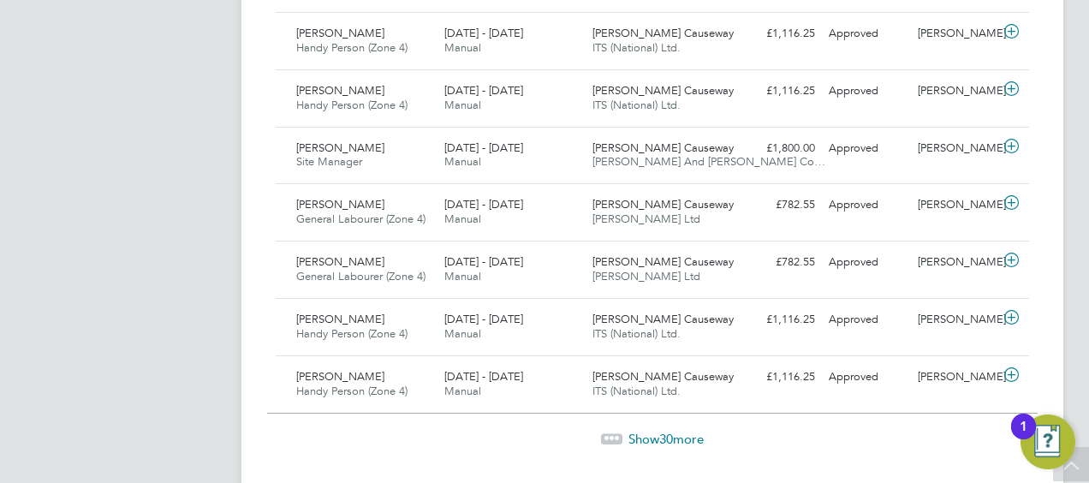
click at [661, 431] on span "30" at bounding box center [666, 439] width 14 height 16
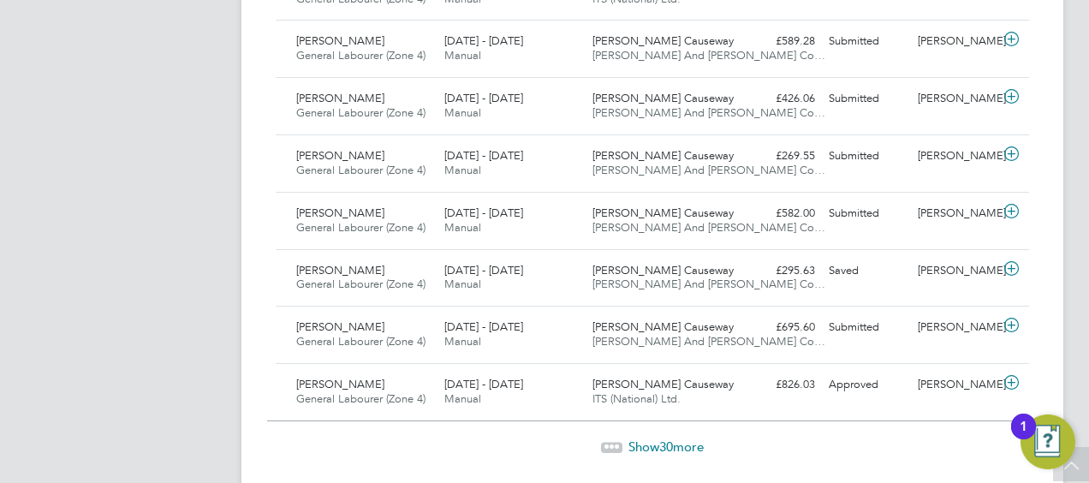
click at [678, 438] on span "Show 30 more" at bounding box center [665, 446] width 75 height 16
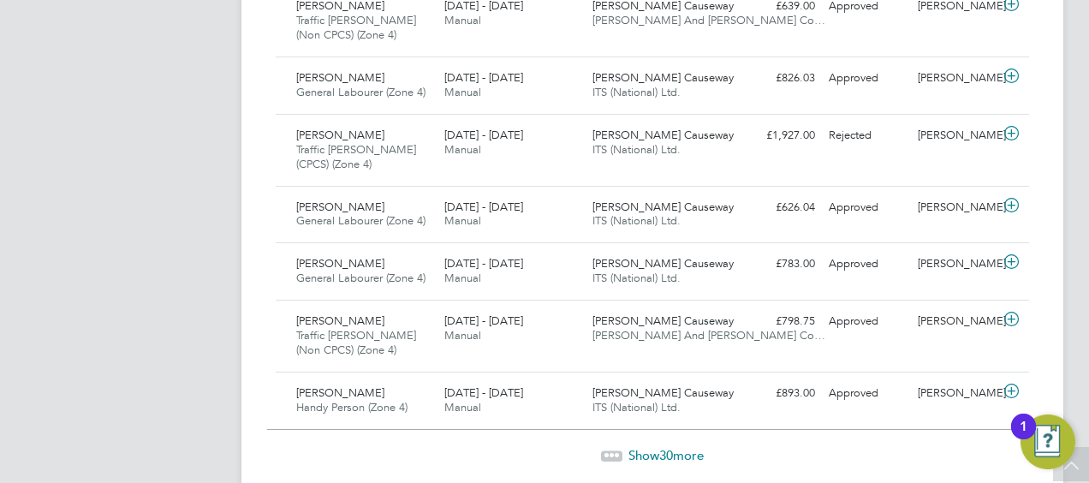
click at [649, 447] on span "Show 30 more" at bounding box center [665, 455] width 75 height 16
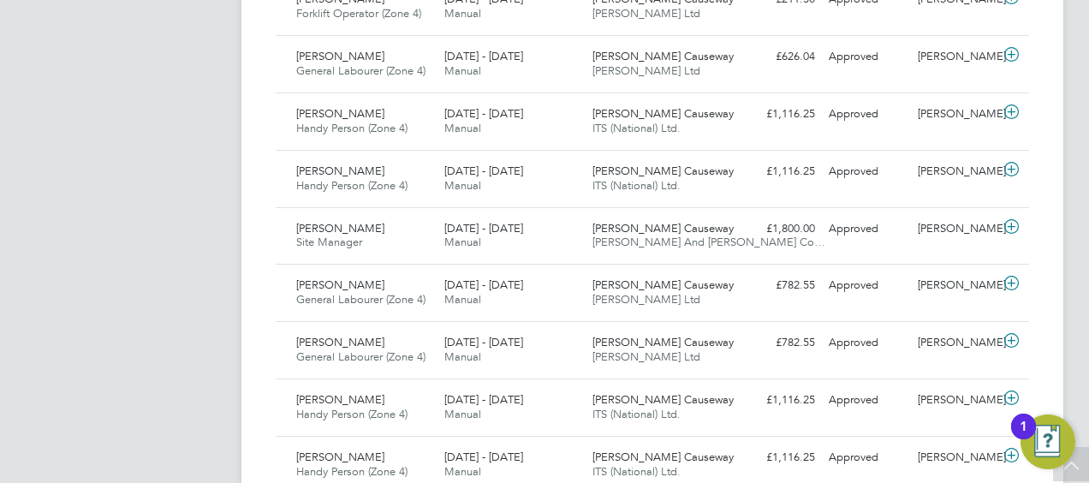
scroll to position [8626, 0]
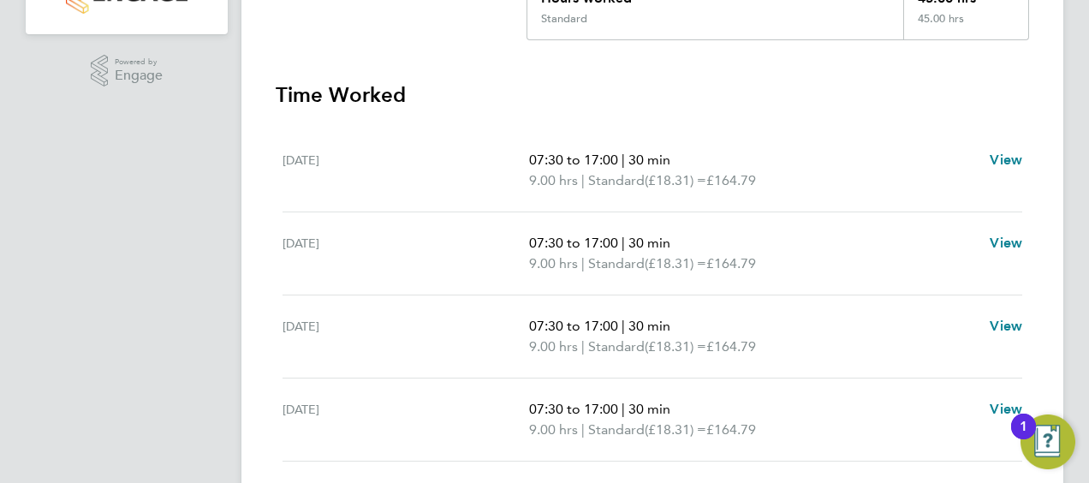
scroll to position [514, 0]
